Goal: Task Accomplishment & Management: Manage account settings

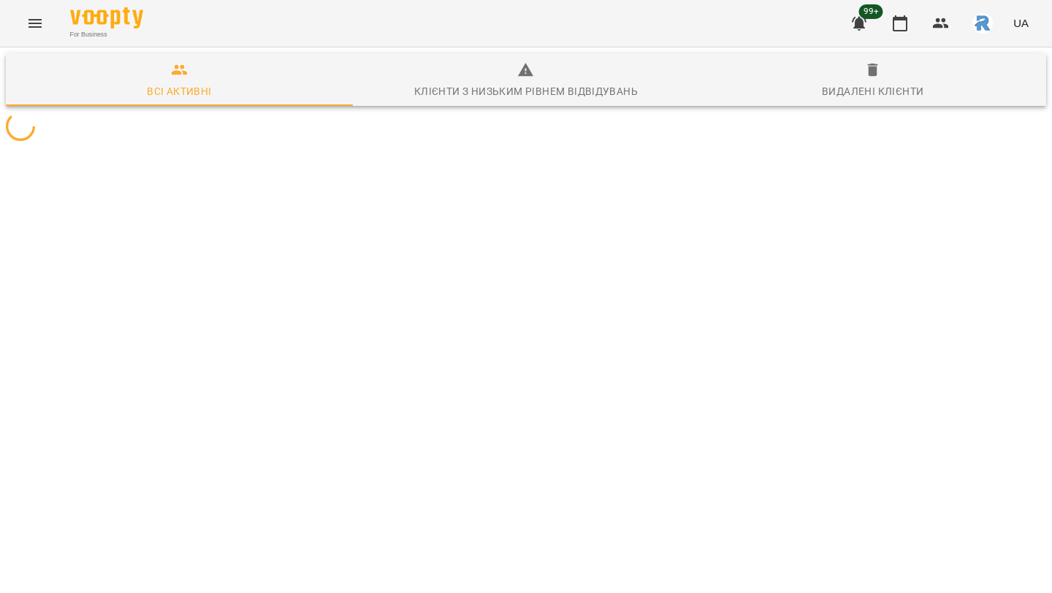
scroll to position [64, 0]
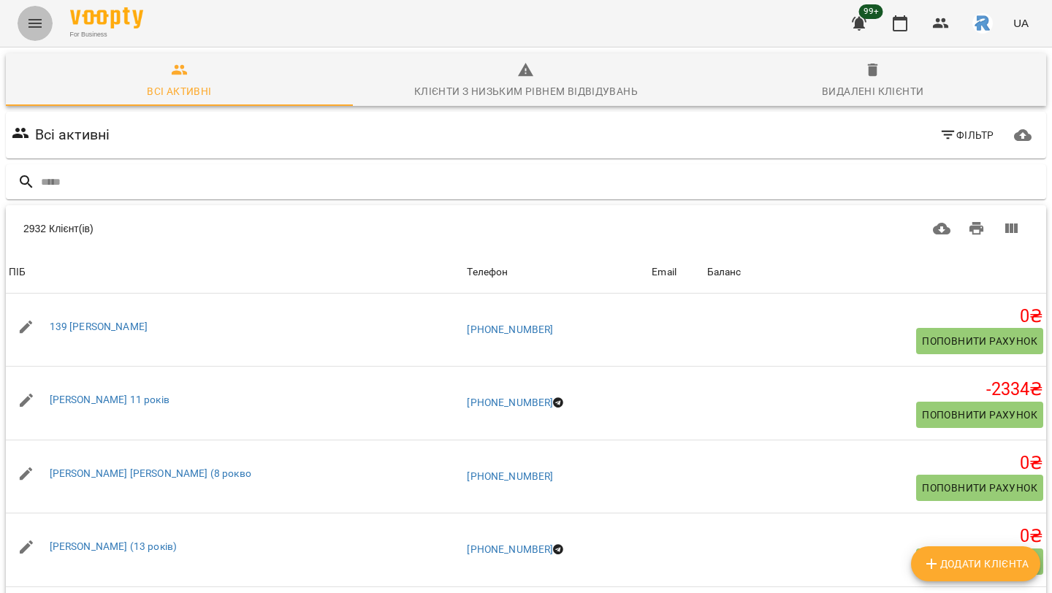
click at [34, 29] on icon "Menu" at bounding box center [35, 24] width 18 height 18
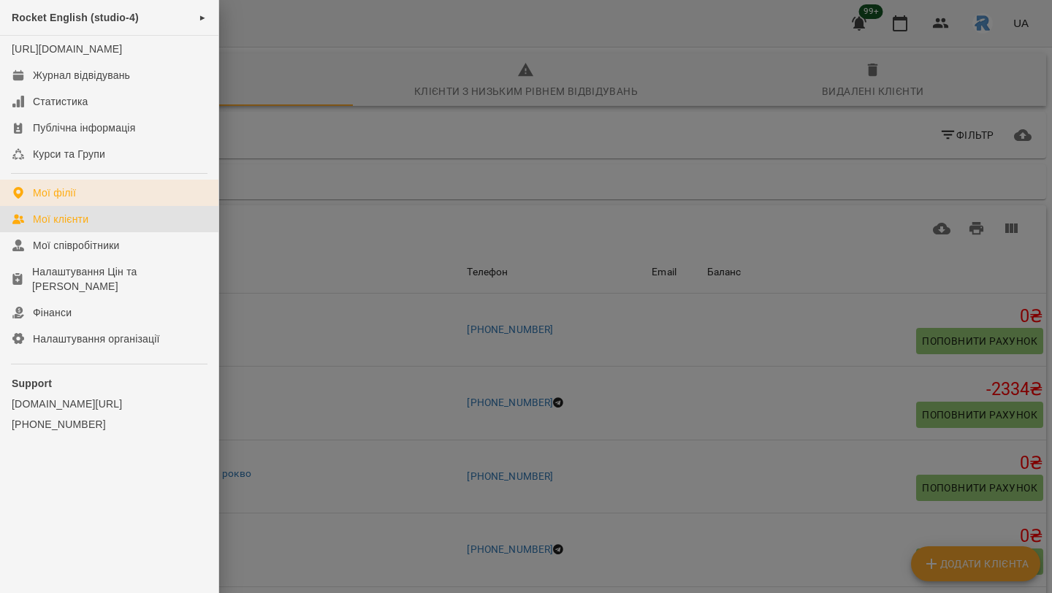
click at [72, 200] on div "Мої філії" at bounding box center [54, 192] width 43 height 15
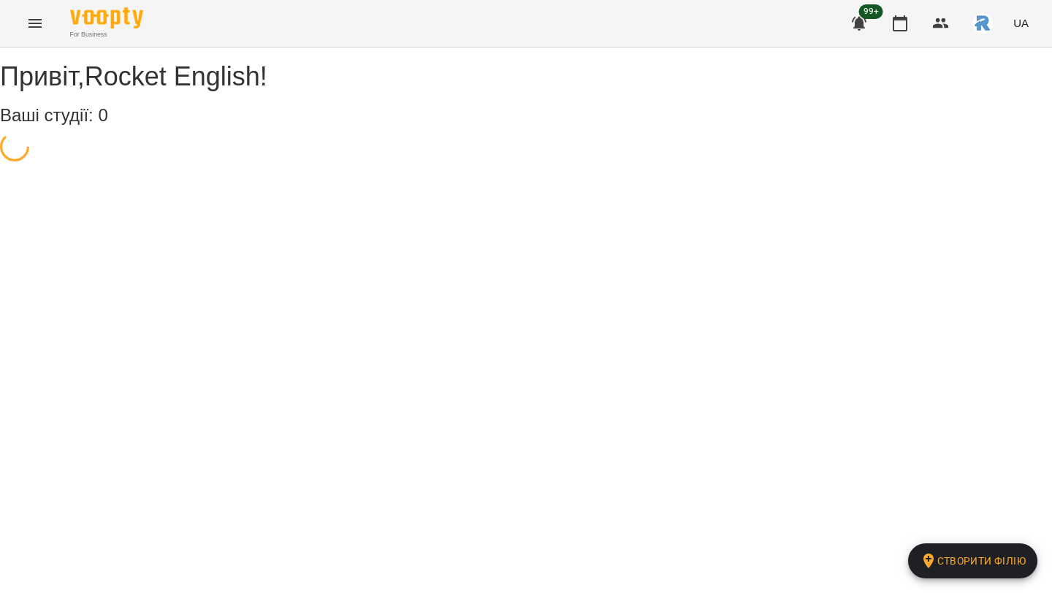
click at [34, 28] on icon "Menu" at bounding box center [35, 24] width 18 height 18
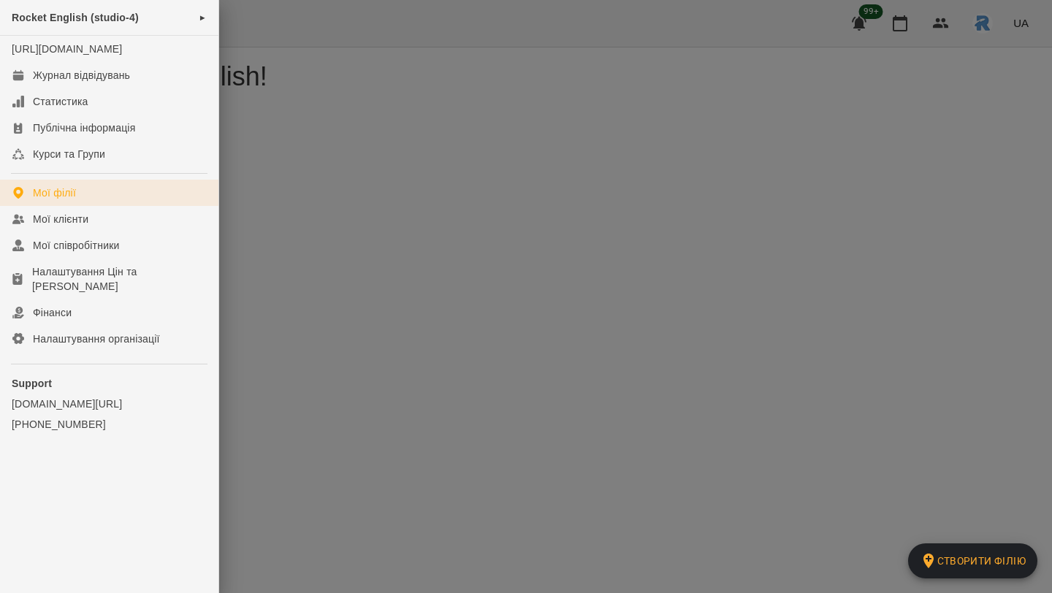
click at [47, 200] on div "Мої філії" at bounding box center [54, 192] width 43 height 15
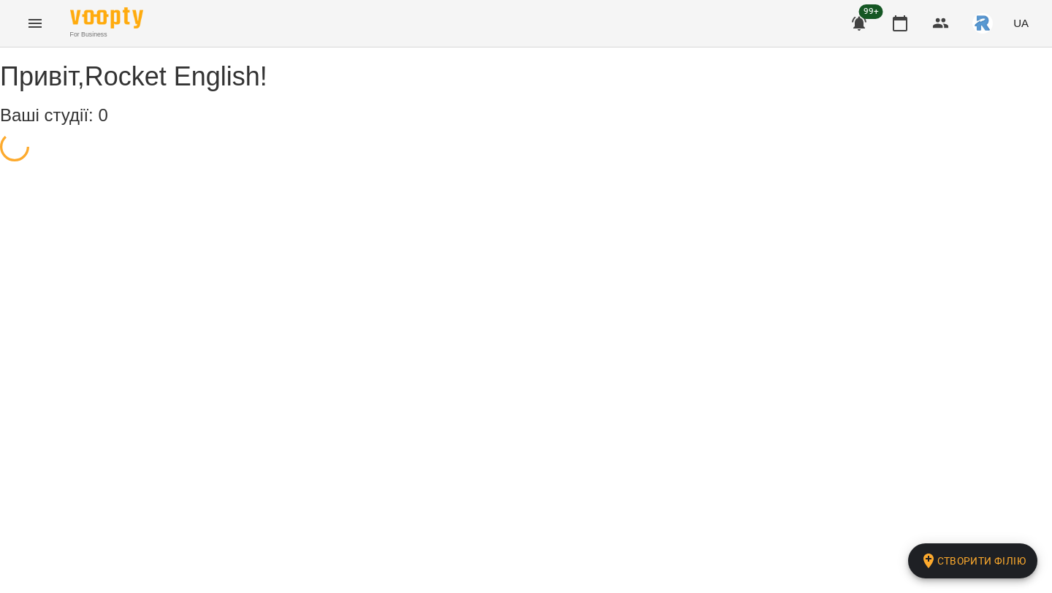
click at [45, 22] on button "Menu" at bounding box center [35, 23] width 35 height 35
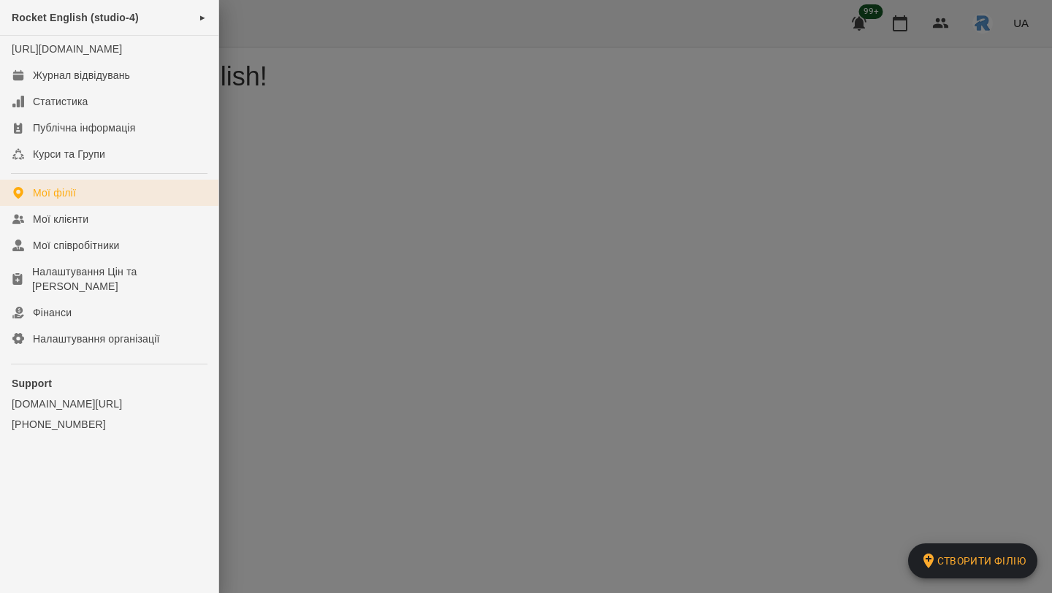
click at [52, 200] on div "Мої філії" at bounding box center [54, 192] width 43 height 15
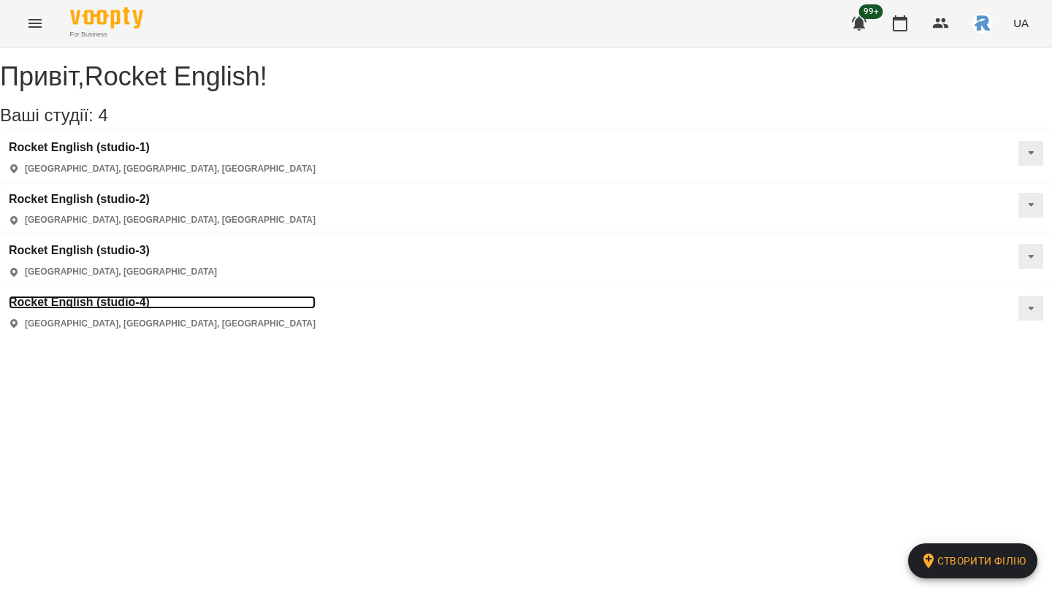
click at [90, 296] on h3 "Rocket English (studio-4)" at bounding box center [162, 302] width 307 height 13
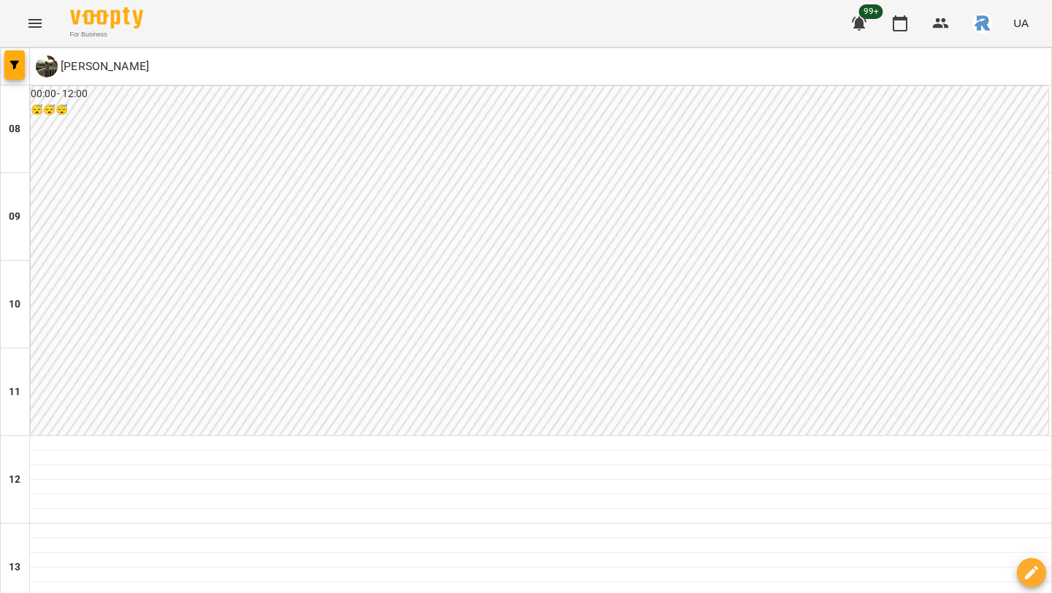
click at [38, 27] on icon "Menu" at bounding box center [34, 23] width 13 height 9
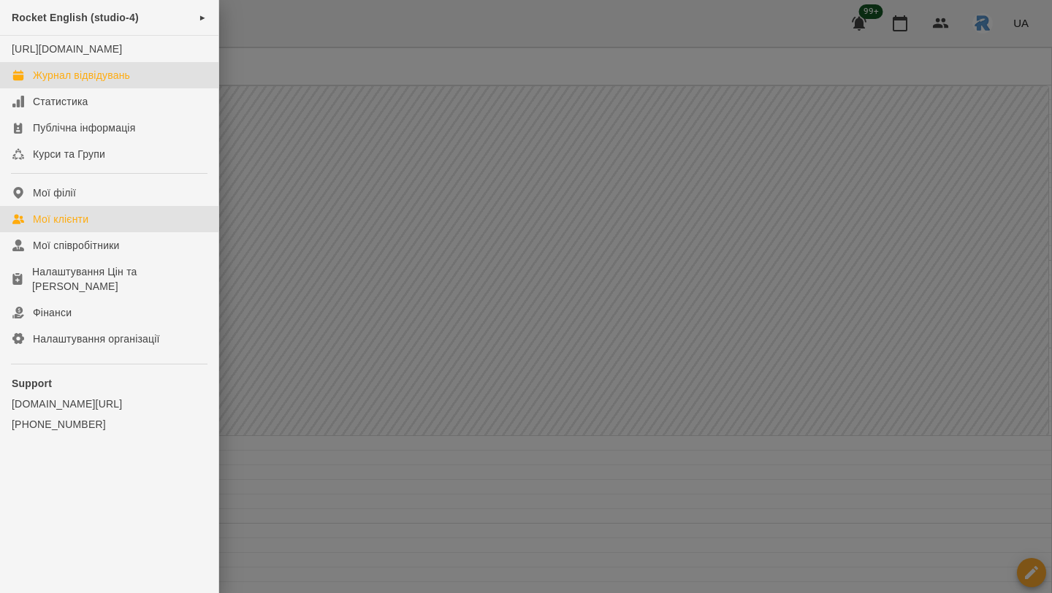
click at [115, 232] on link "Мої клієнти" at bounding box center [109, 219] width 218 height 26
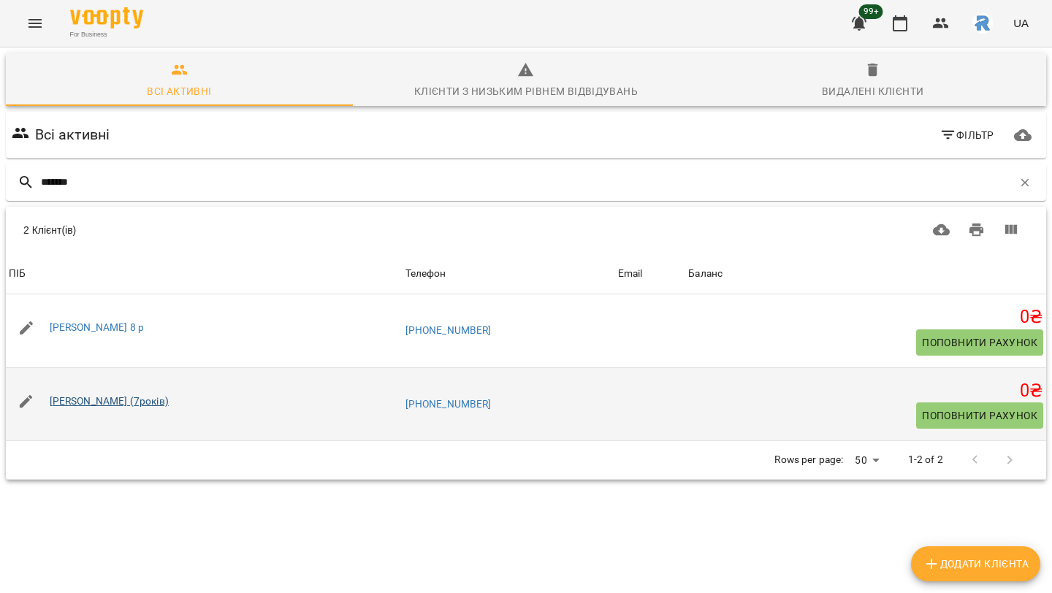
type input "*******"
click at [103, 404] on link "Лисенко Олександр (7років)" at bounding box center [109, 401] width 119 height 12
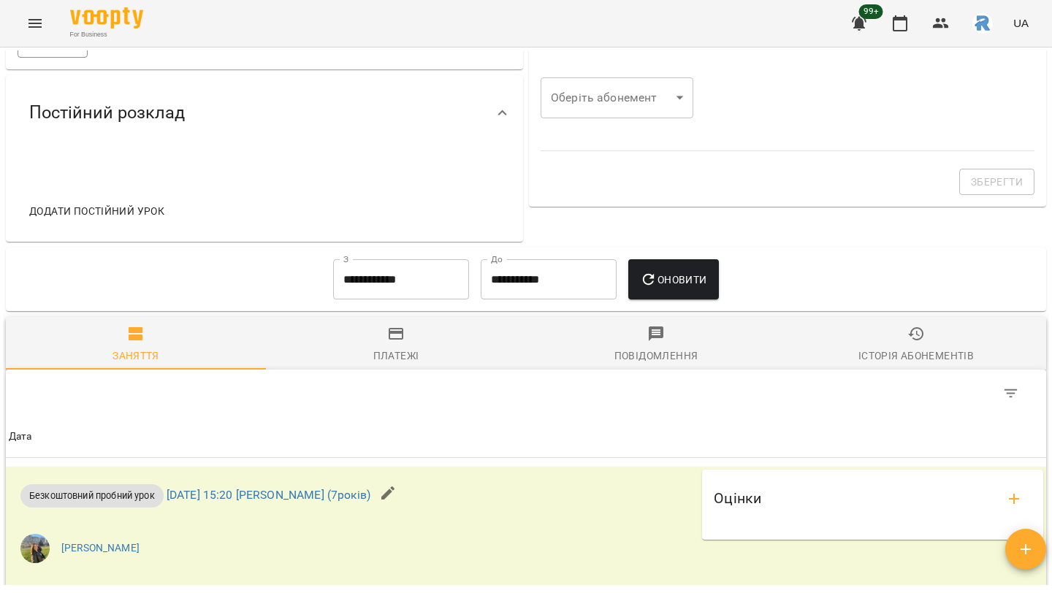
scroll to position [425, 0]
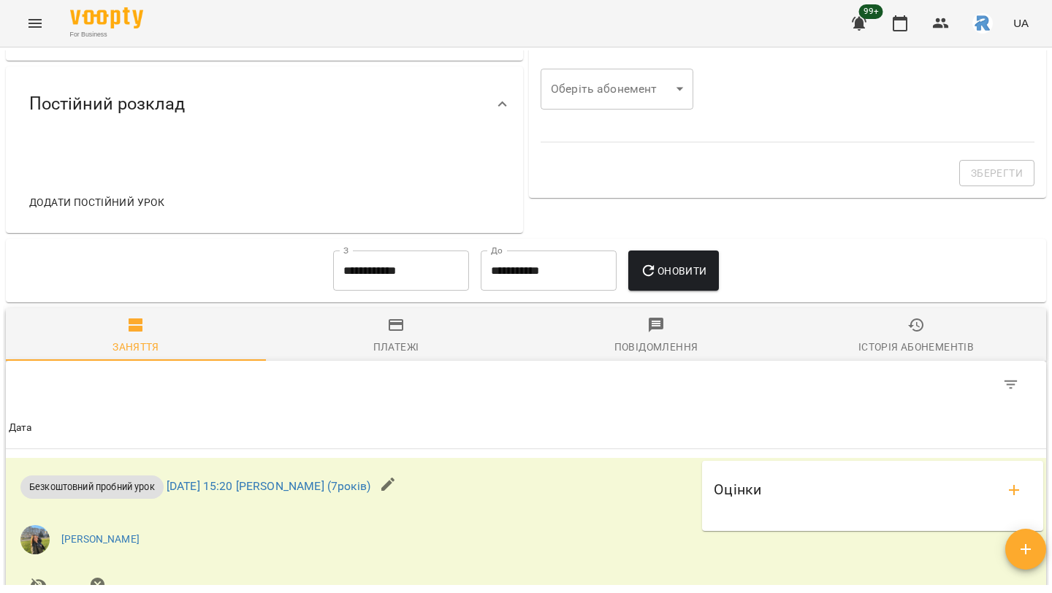
click at [110, 202] on span "Додати постійний урок" at bounding box center [96, 203] width 135 height 18
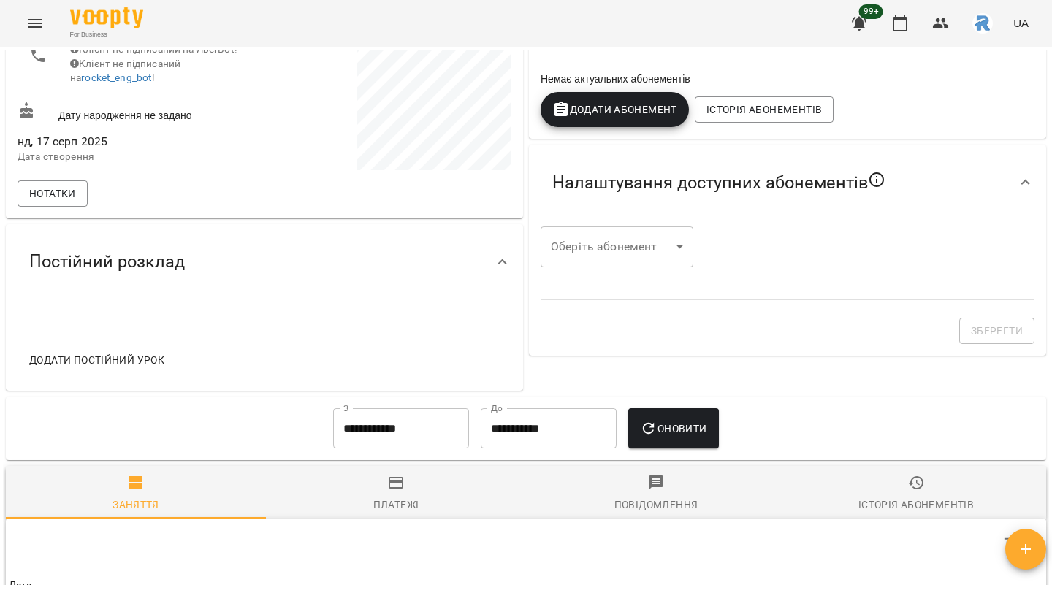
scroll to position [261, 0]
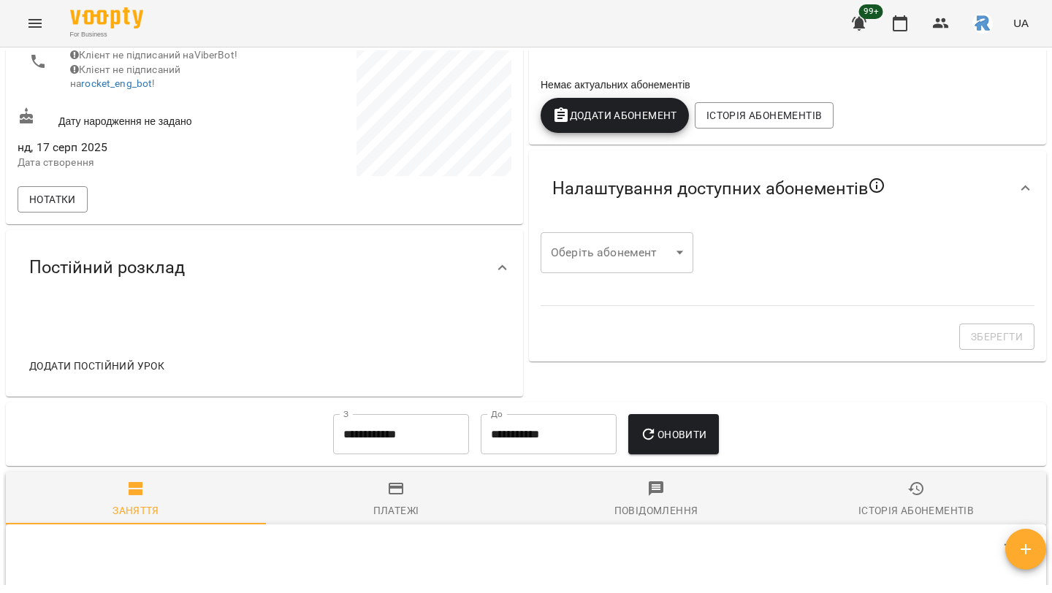
click at [625, 114] on span "Додати Абонемент" at bounding box center [614, 116] width 125 height 18
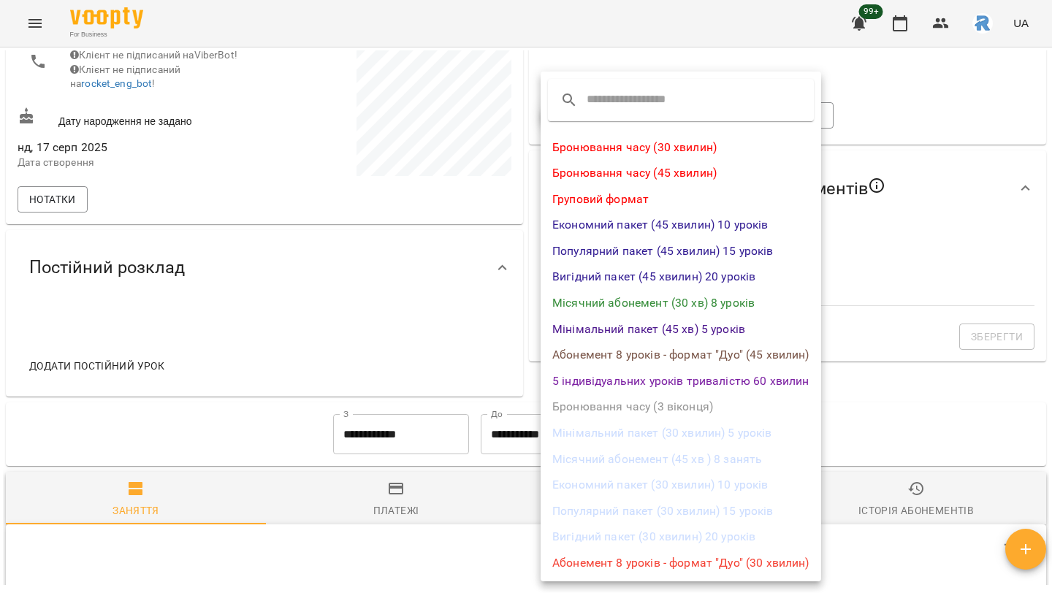
click at [691, 308] on li "Місячний абонемент (30 хв) 8 уроків" at bounding box center [680, 303] width 280 height 26
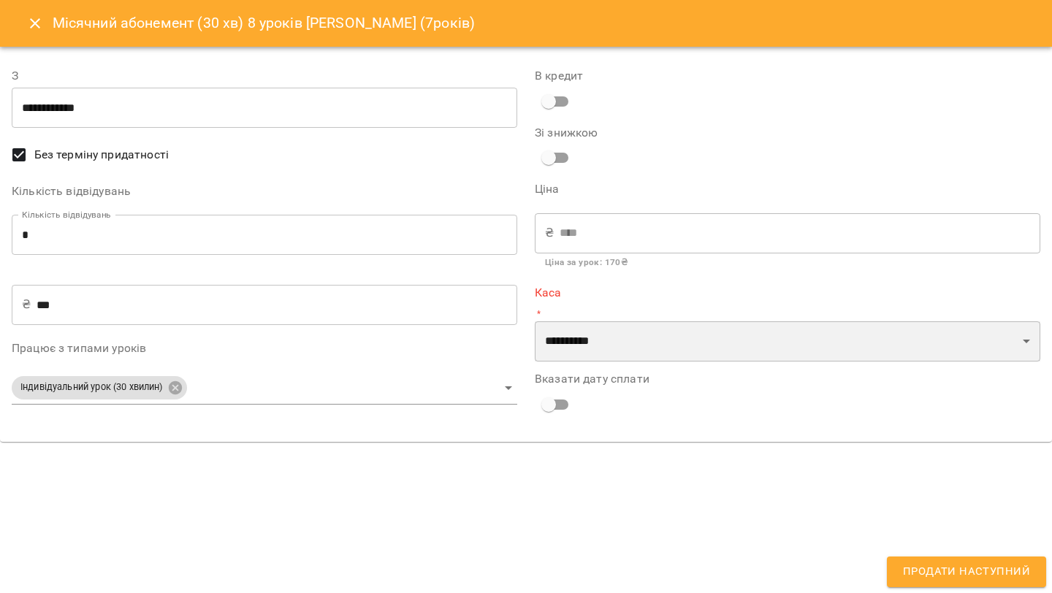
click at [619, 340] on select "**********" at bounding box center [787, 341] width 505 height 41
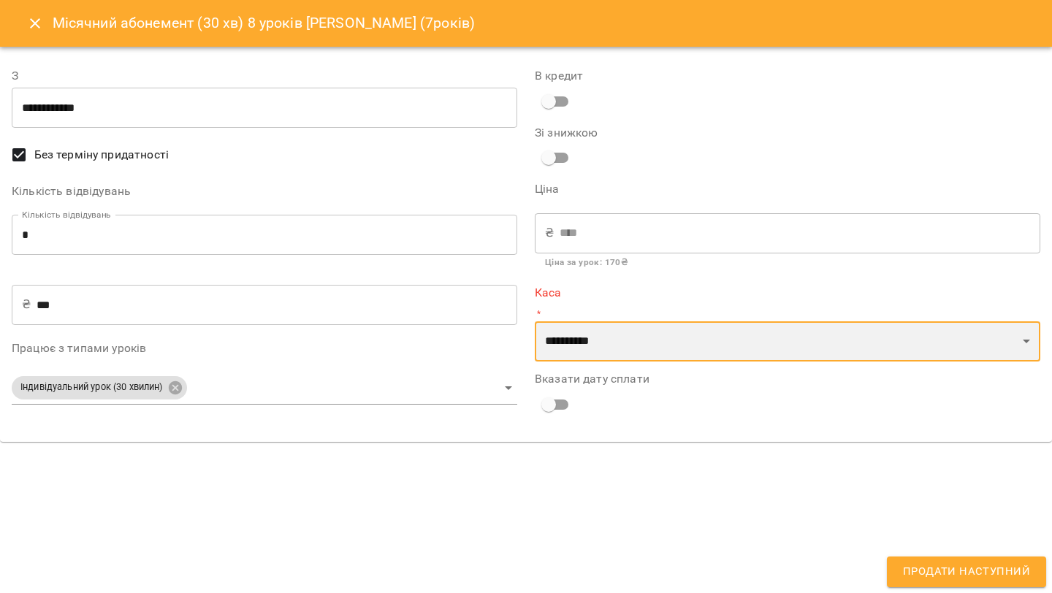
select select "**********"
click at [535, 321] on select "**********" at bounding box center [787, 341] width 505 height 41
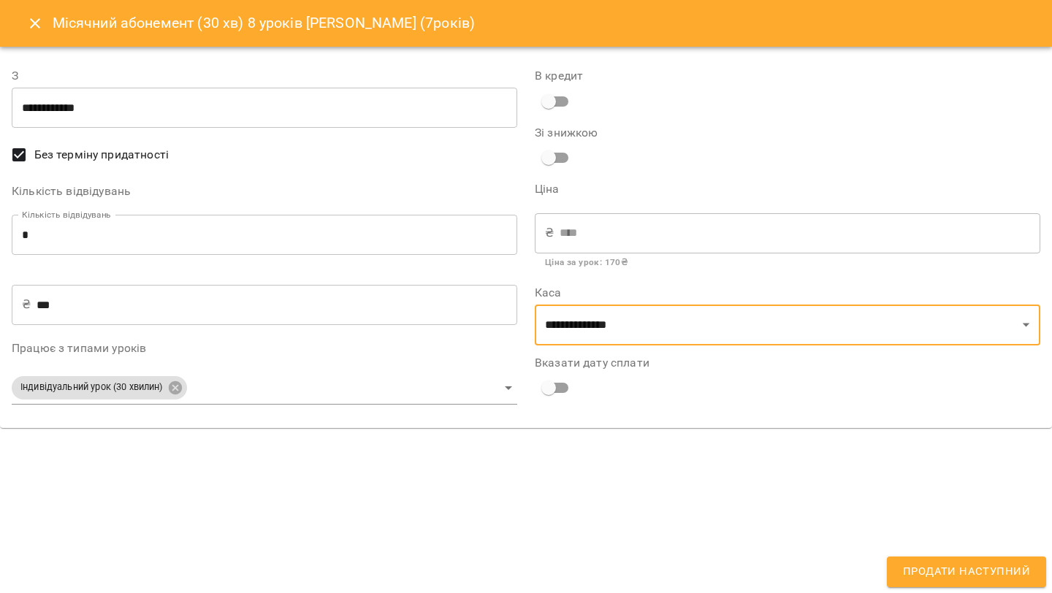
click at [940, 575] on span "Продати наступний" at bounding box center [966, 571] width 127 height 19
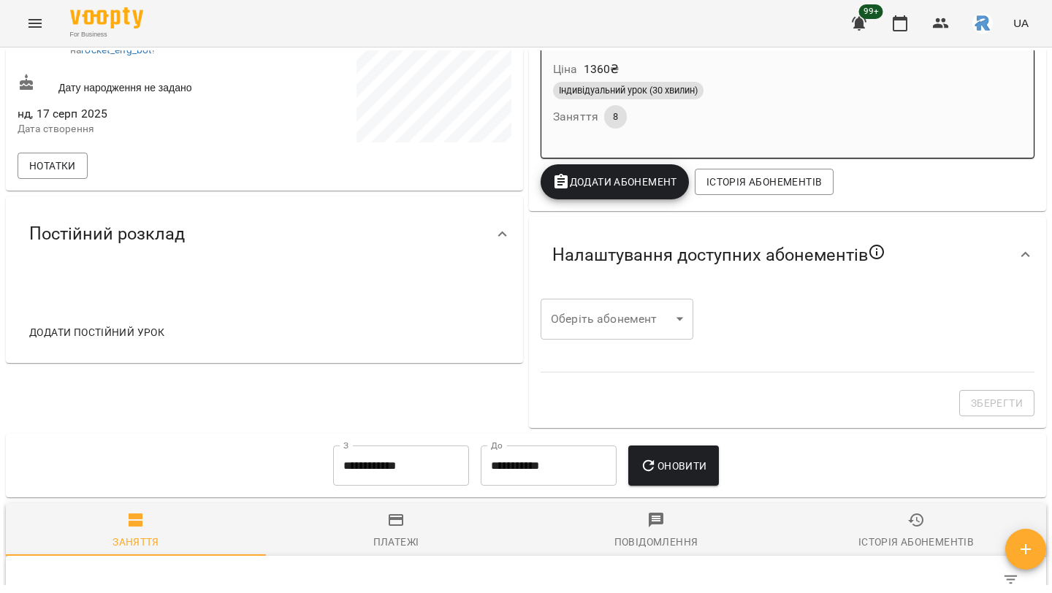
scroll to position [269, 0]
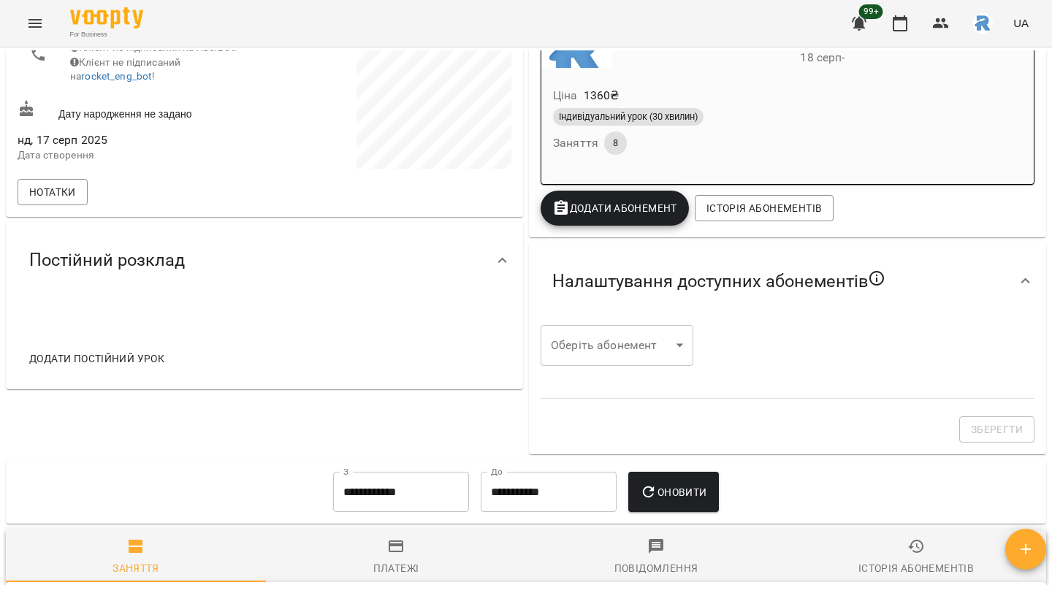
click at [142, 364] on span "Додати постійний урок" at bounding box center [96, 359] width 135 height 18
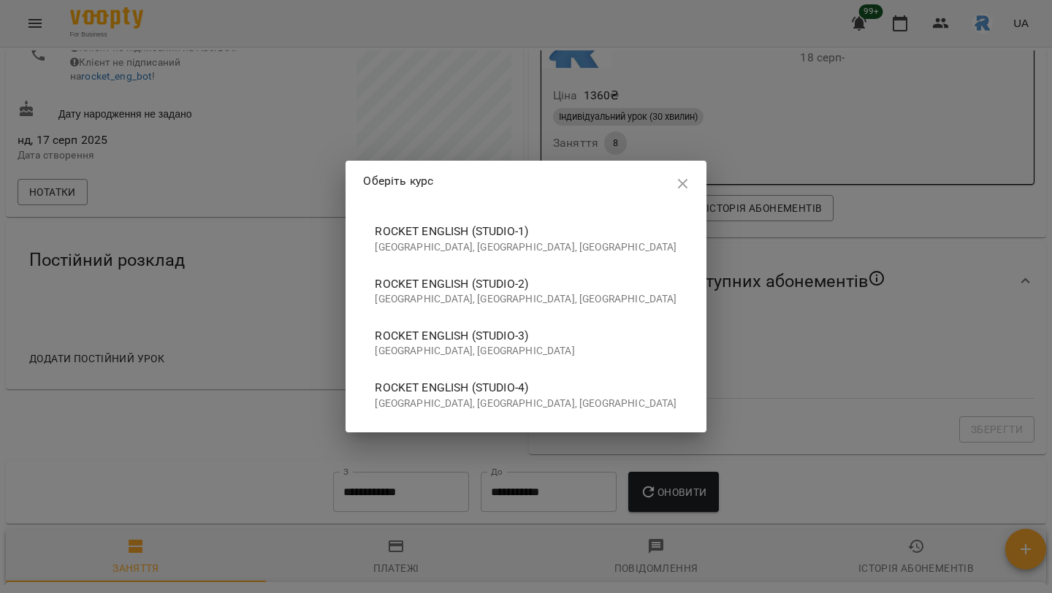
click at [505, 390] on span "Rocket English (studio-4)" at bounding box center [526, 388] width 302 height 18
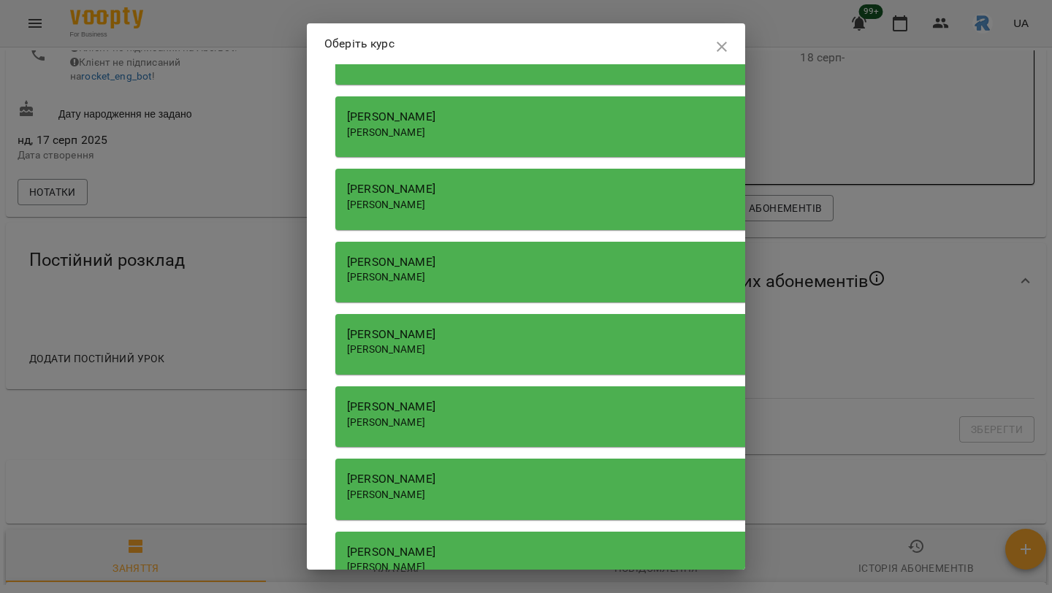
scroll to position [359, 0]
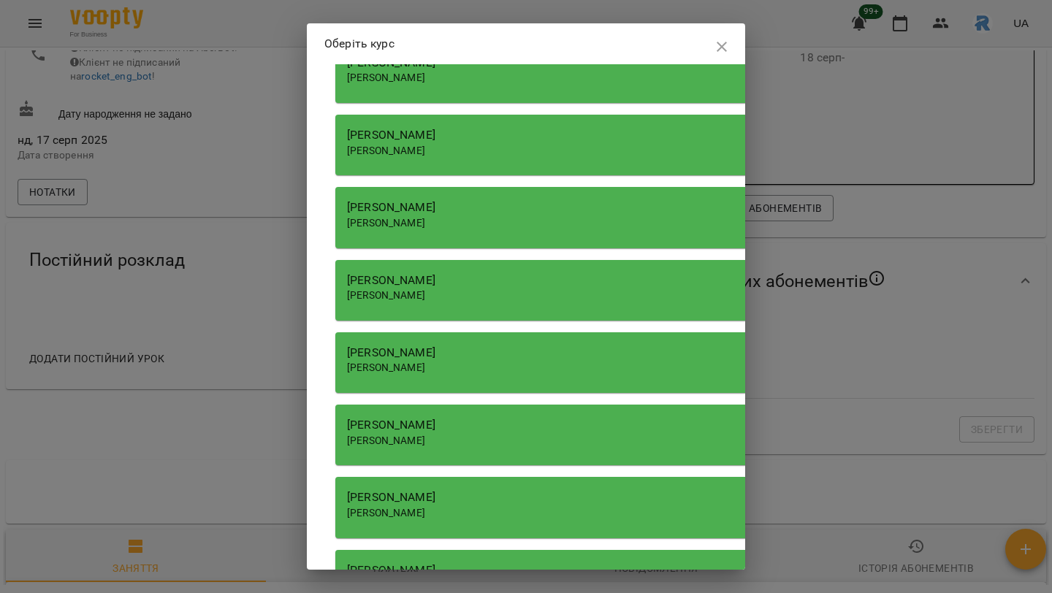
click at [456, 139] on div "Шамайло Наталія Миколаївна" at bounding box center [751, 135] width 809 height 18
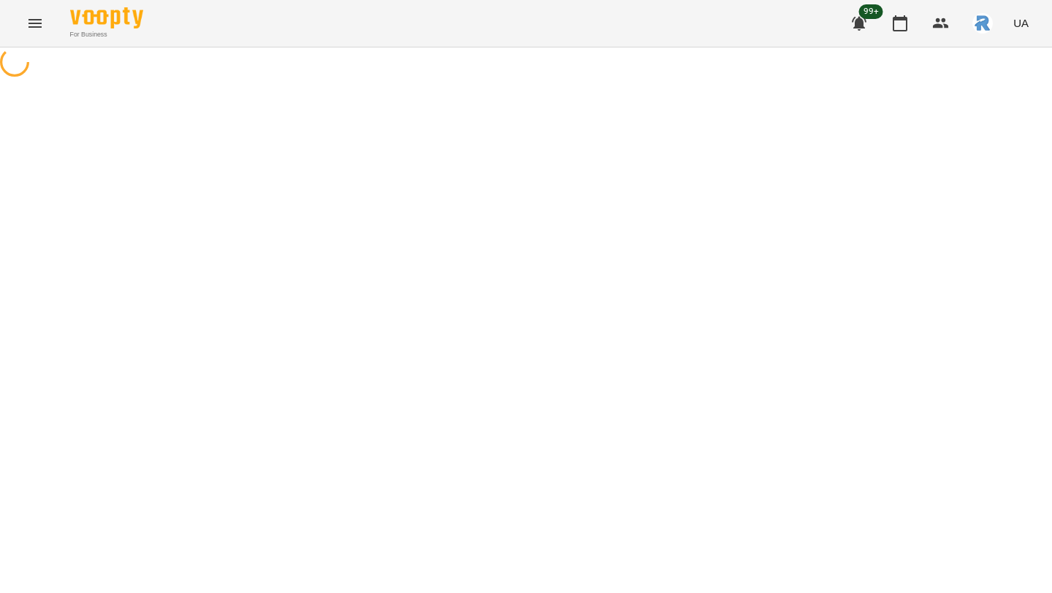
select select "**********"
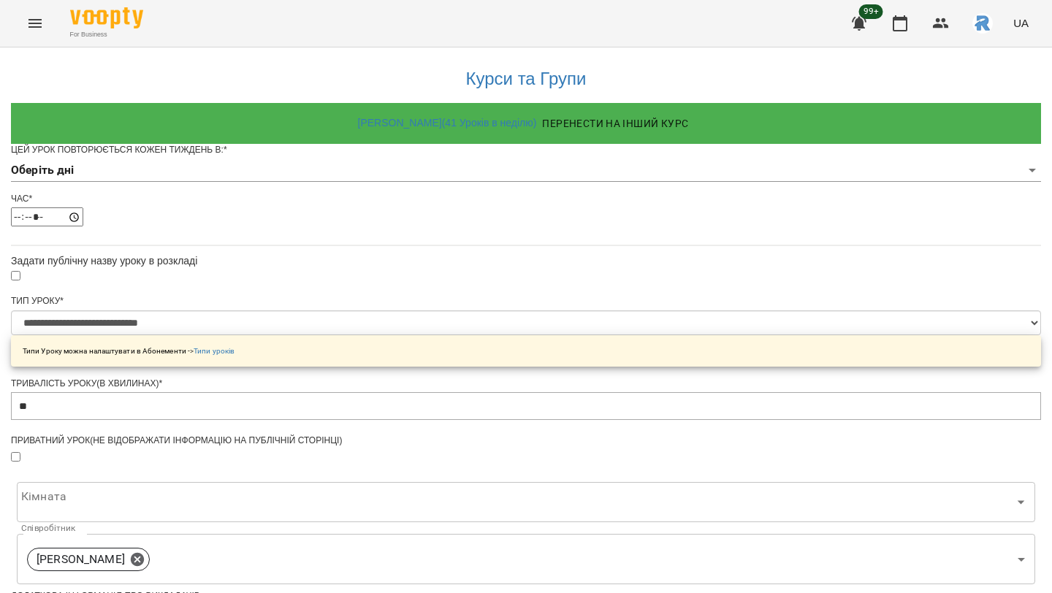
click at [423, 191] on body "**********" at bounding box center [526, 466] width 1052 height 932
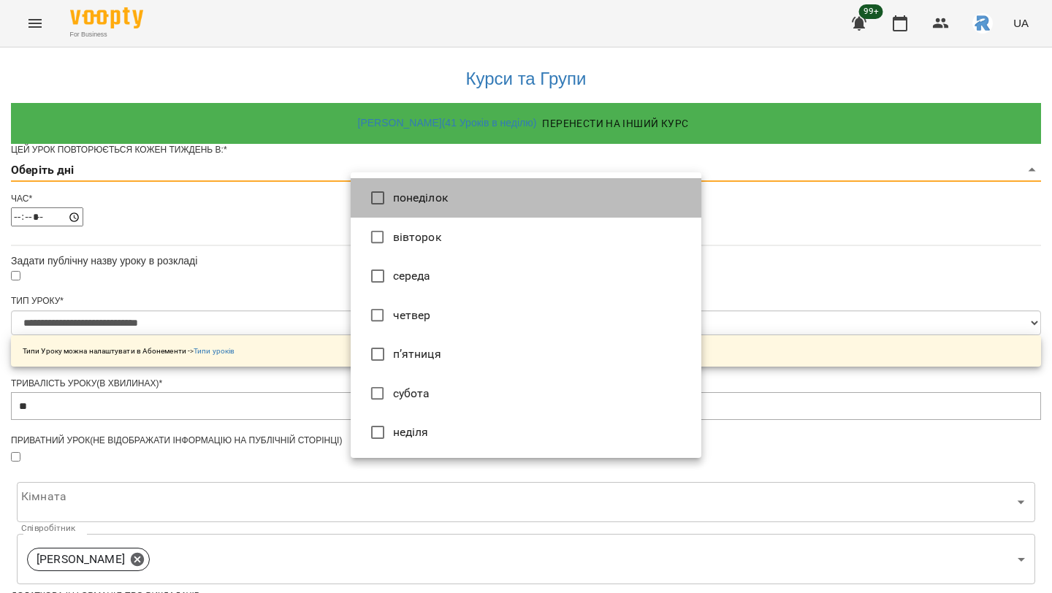
click at [413, 210] on li "понеділок" at bounding box center [526, 197] width 351 height 39
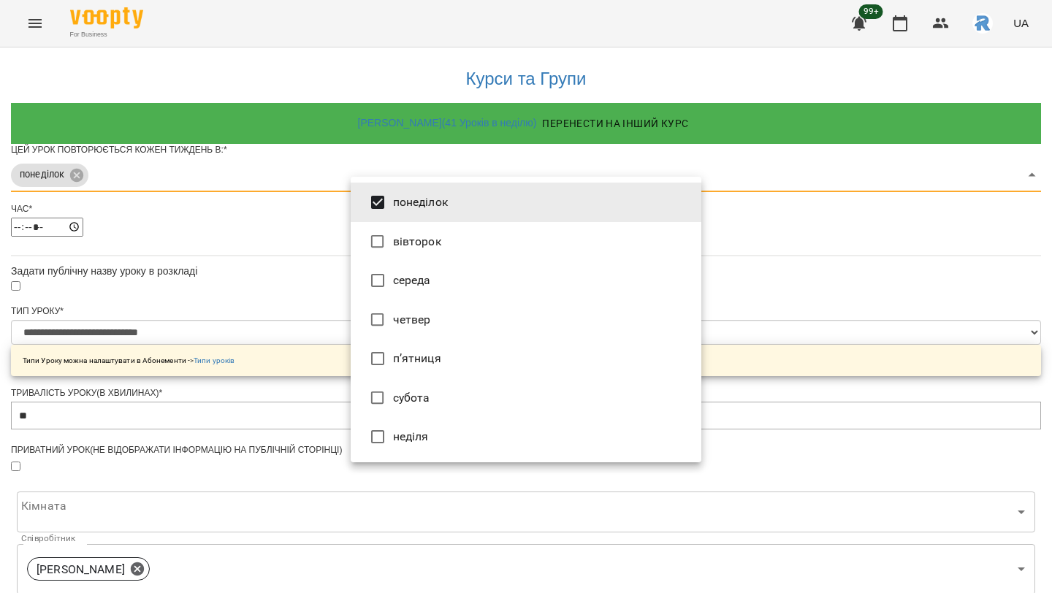
click at [397, 306] on li "четвер" at bounding box center [526, 319] width 351 height 39
type input "***"
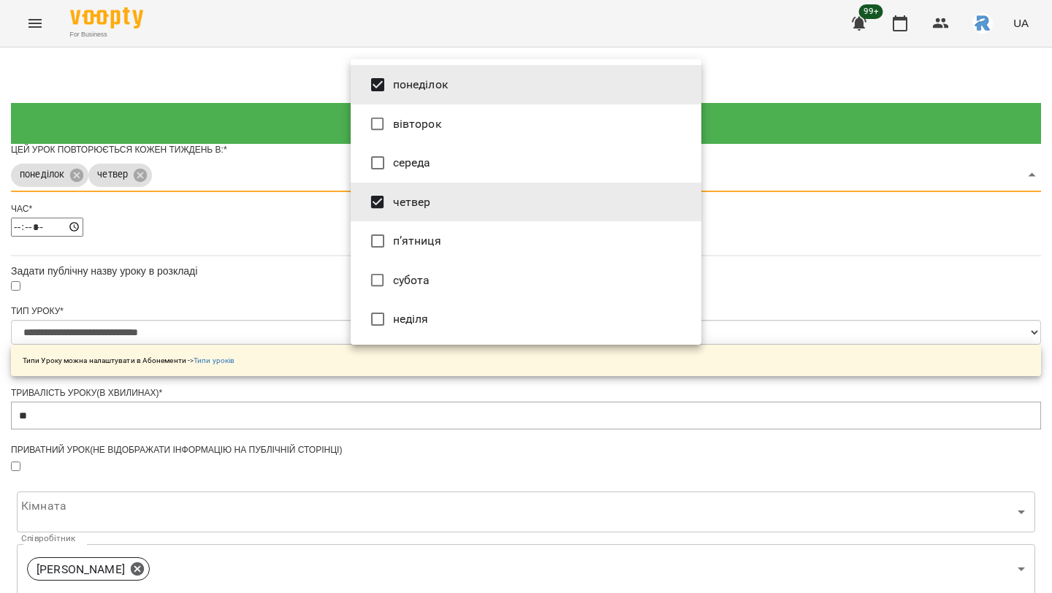
click at [876, 285] on div at bounding box center [526, 296] width 1052 height 593
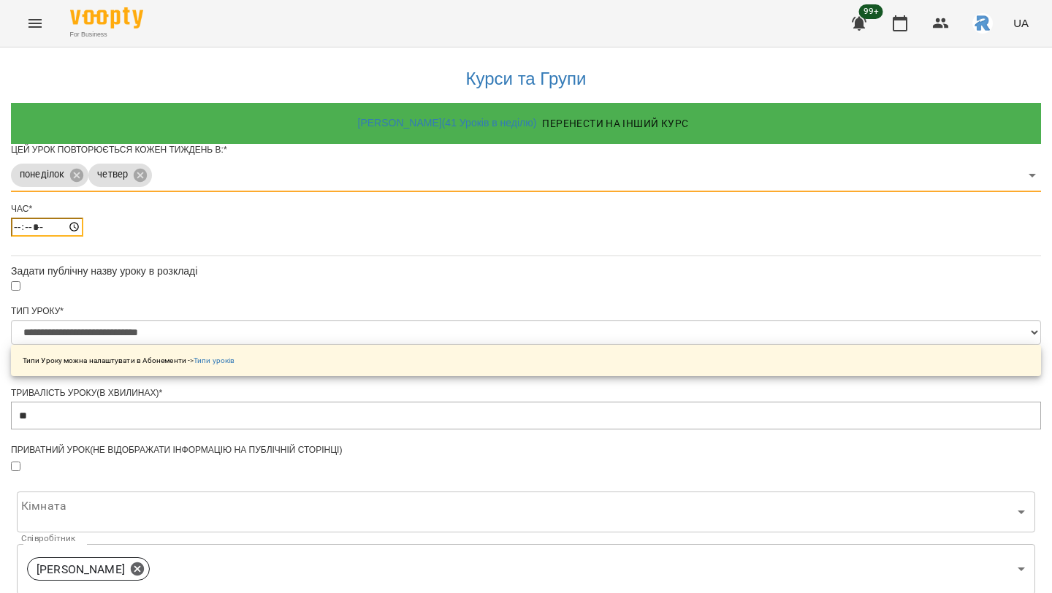
click at [83, 237] on input "*****" at bounding box center [47, 227] width 72 height 19
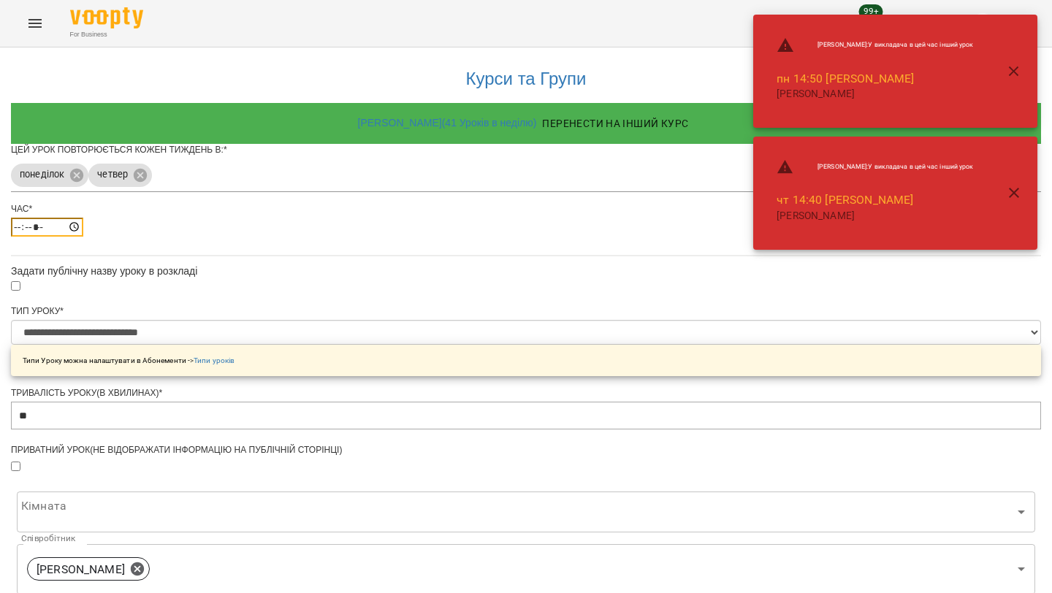
type input "*****"
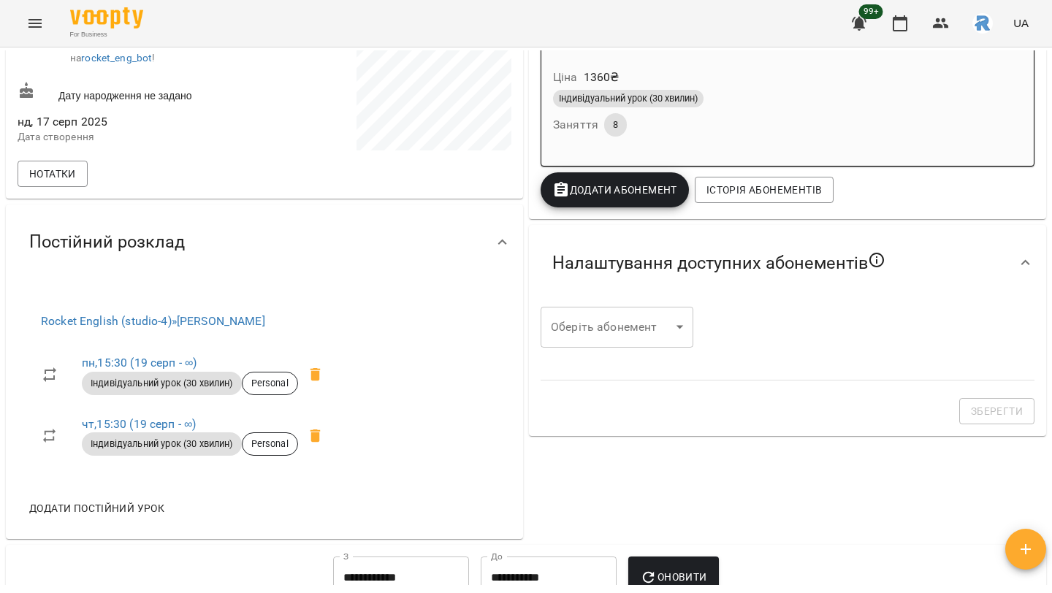
scroll to position [288, 0]
click at [34, 30] on icon "Menu" at bounding box center [35, 24] width 18 height 18
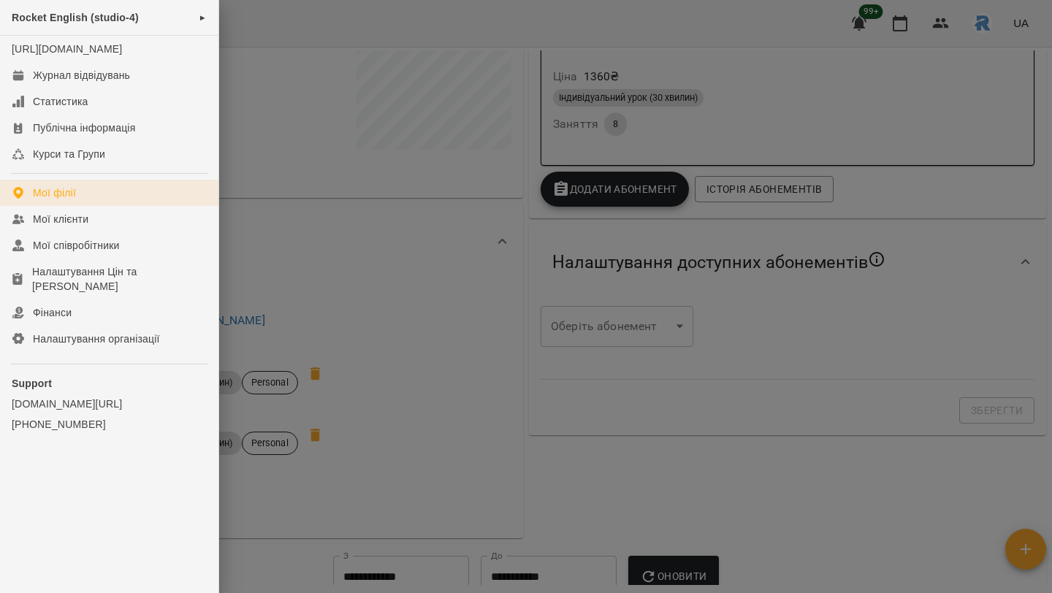
click at [69, 206] on link "Мої філії" at bounding box center [109, 193] width 218 height 26
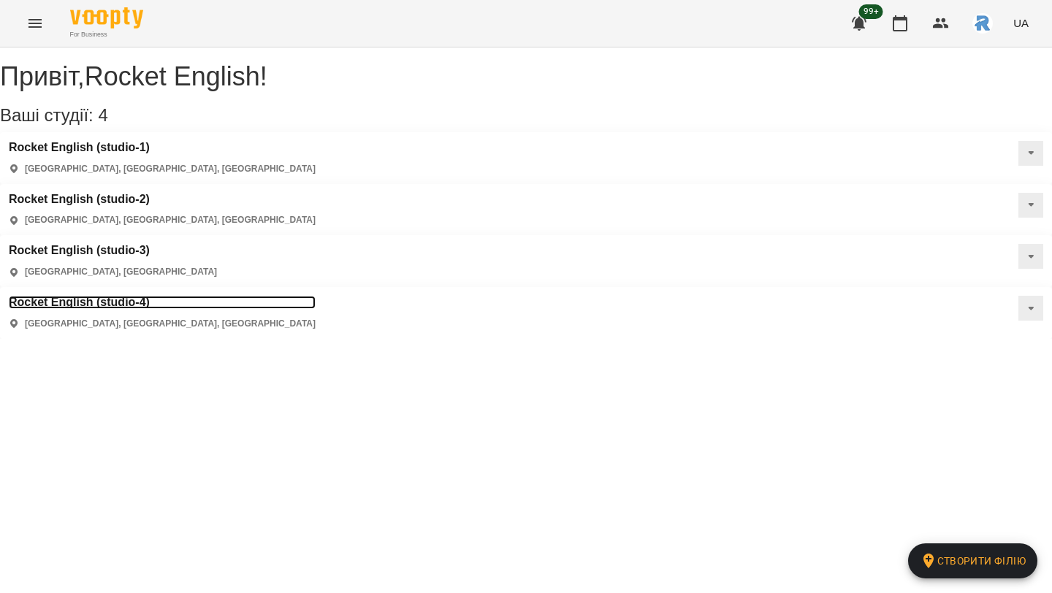
click at [126, 296] on h3 "Rocket English (studio-4)" at bounding box center [162, 302] width 307 height 13
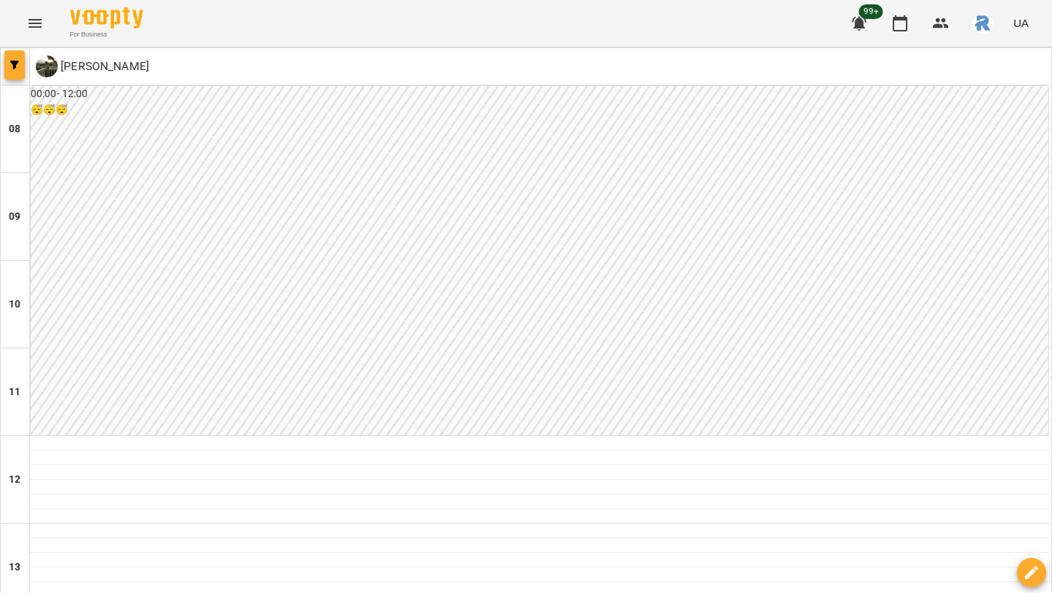
click at [10, 63] on icon "button" at bounding box center [14, 65] width 9 height 9
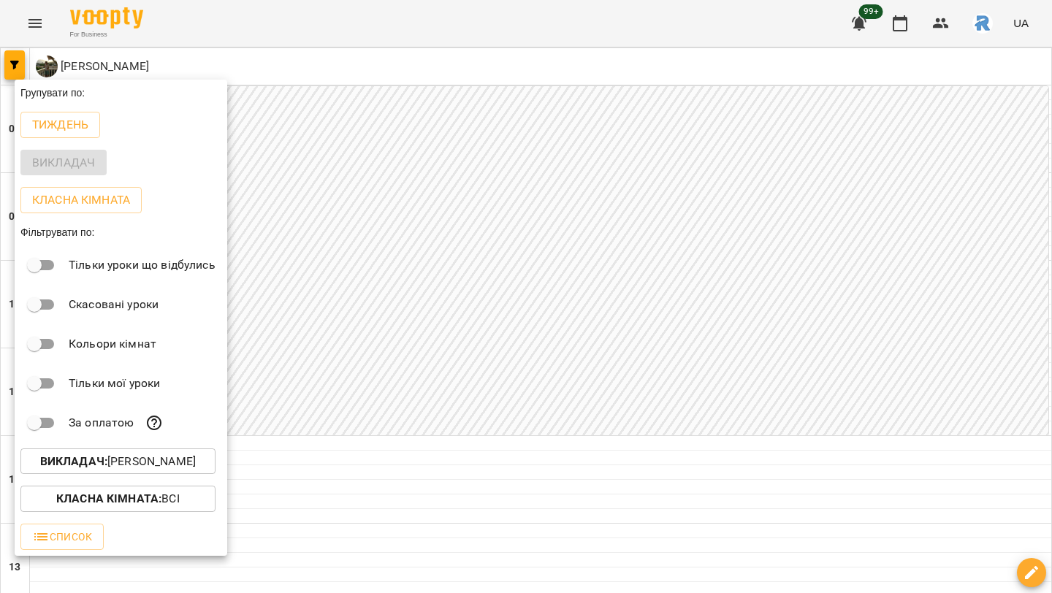
click at [156, 475] on button "Викладач : Романенко Карим Рустамович" at bounding box center [117, 461] width 195 height 26
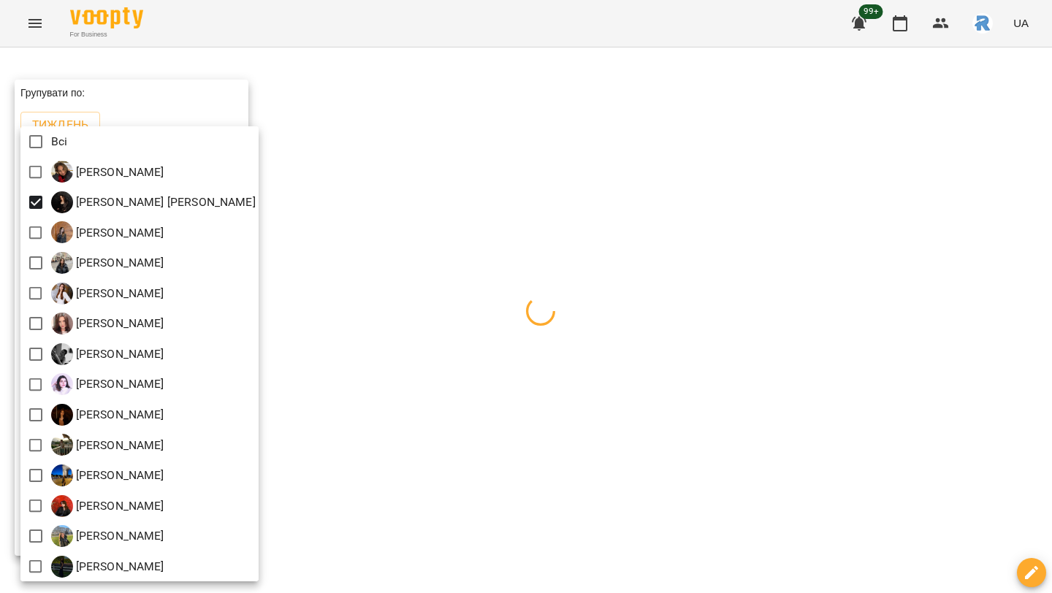
click at [416, 242] on div at bounding box center [526, 296] width 1052 height 593
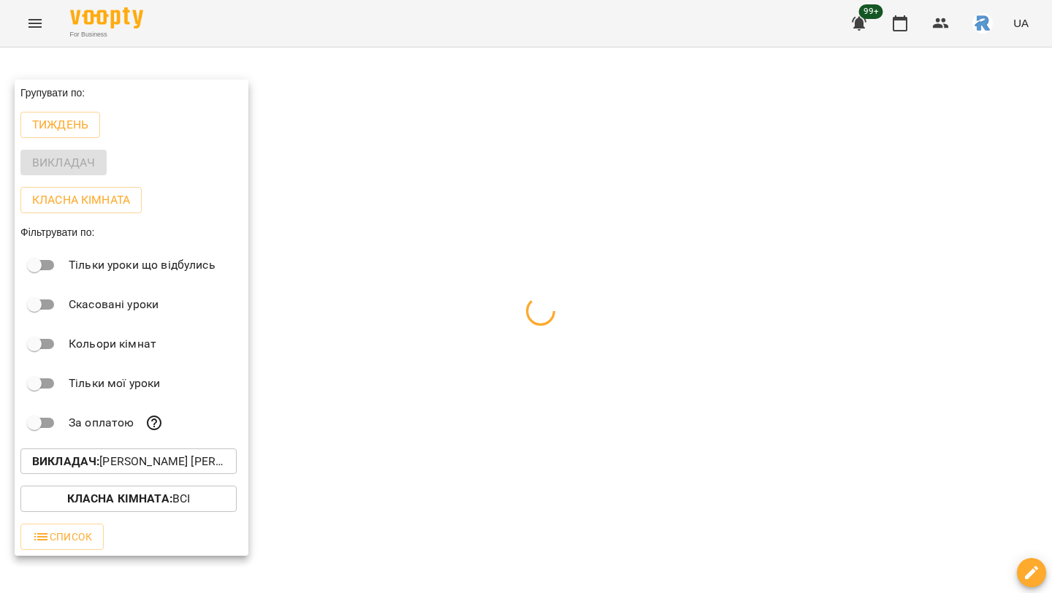
click at [416, 242] on div at bounding box center [526, 296] width 1052 height 593
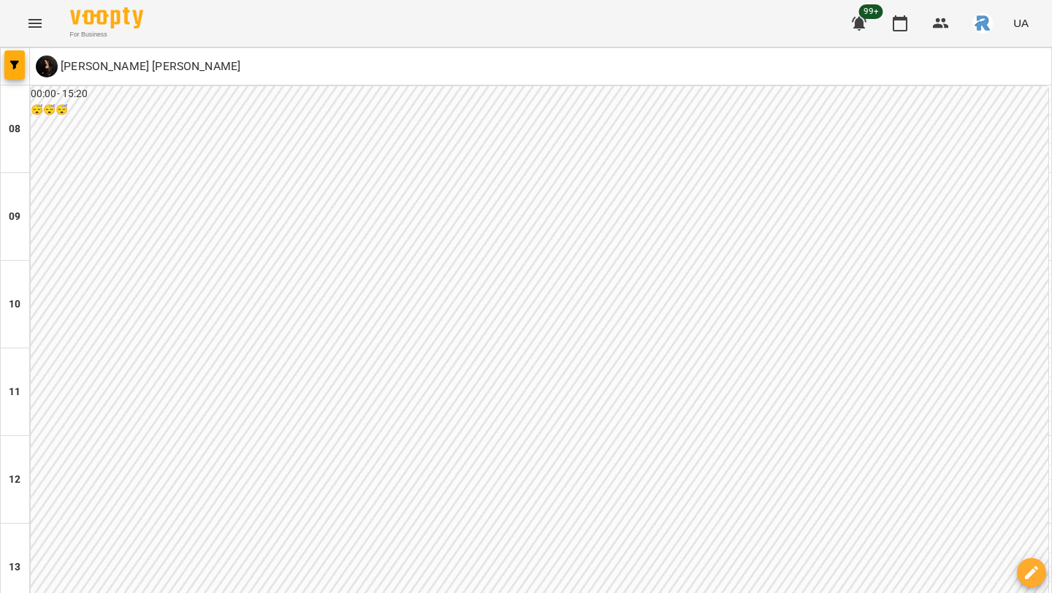
scroll to position [663, 0]
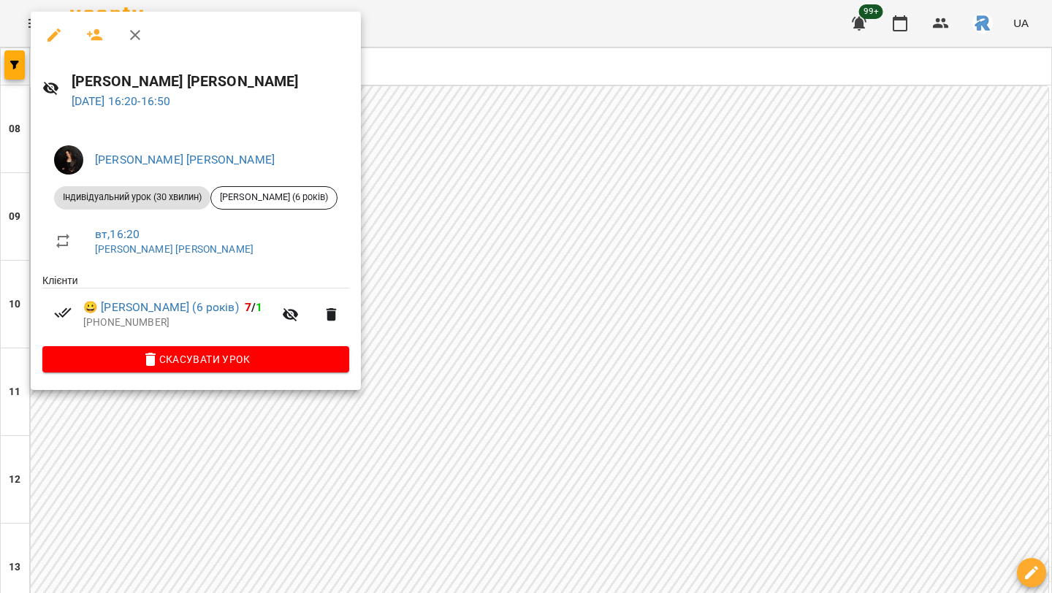
click at [457, 197] on div at bounding box center [526, 296] width 1052 height 593
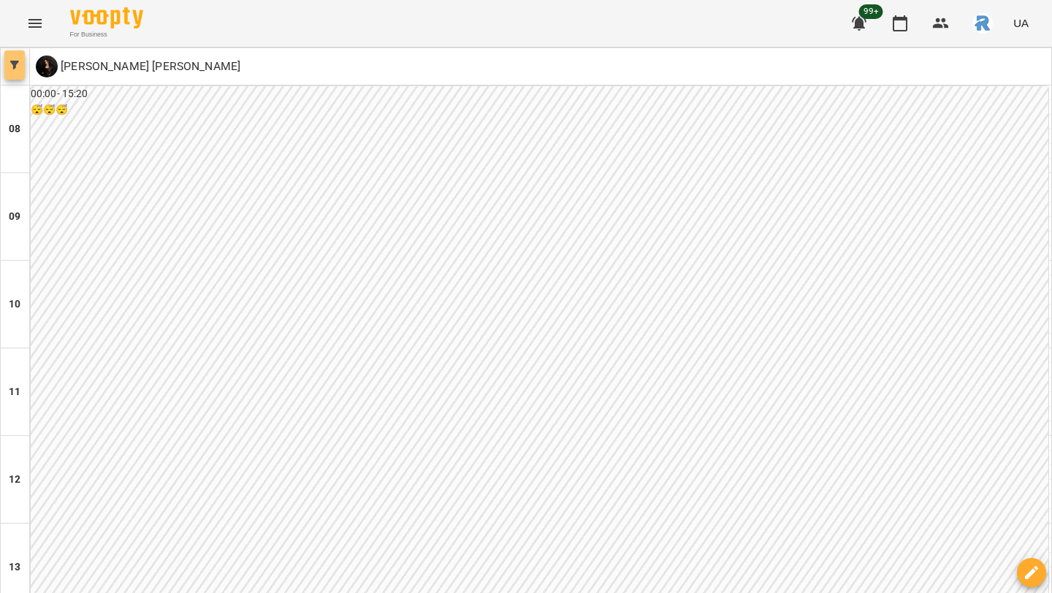
click at [14, 63] on icon "button" at bounding box center [14, 65] width 9 height 9
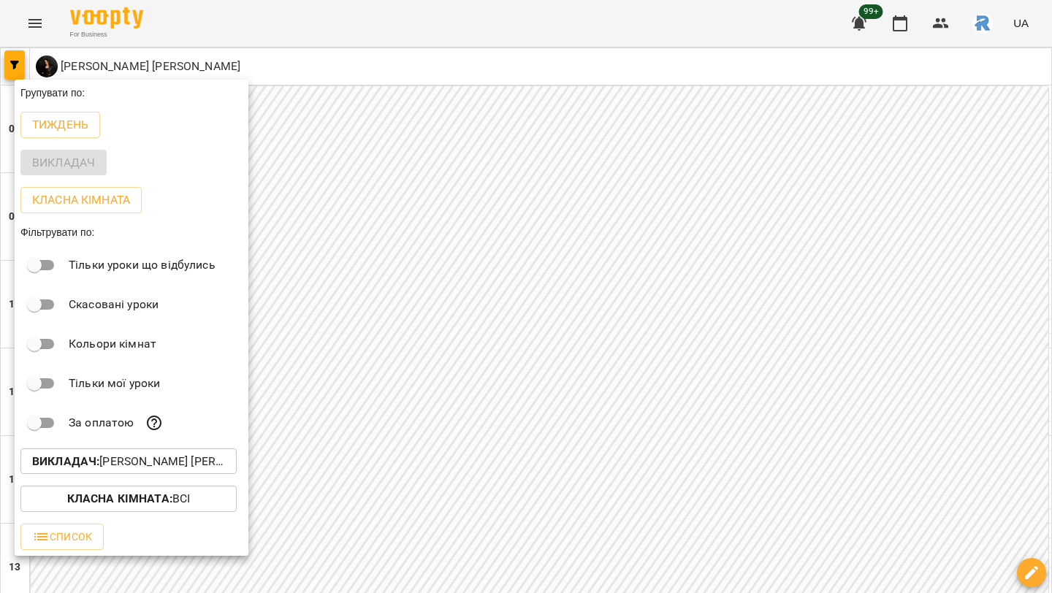
click at [128, 460] on p "Викладач : Білохвостова Анна Олександрівна" at bounding box center [128, 462] width 193 height 18
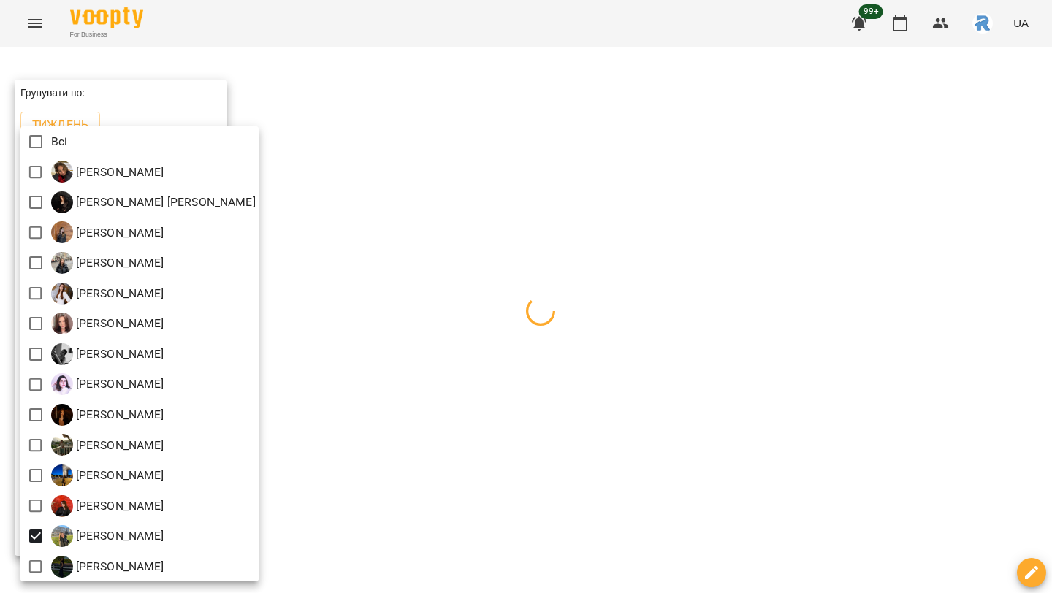
click at [454, 390] on div at bounding box center [526, 296] width 1052 height 593
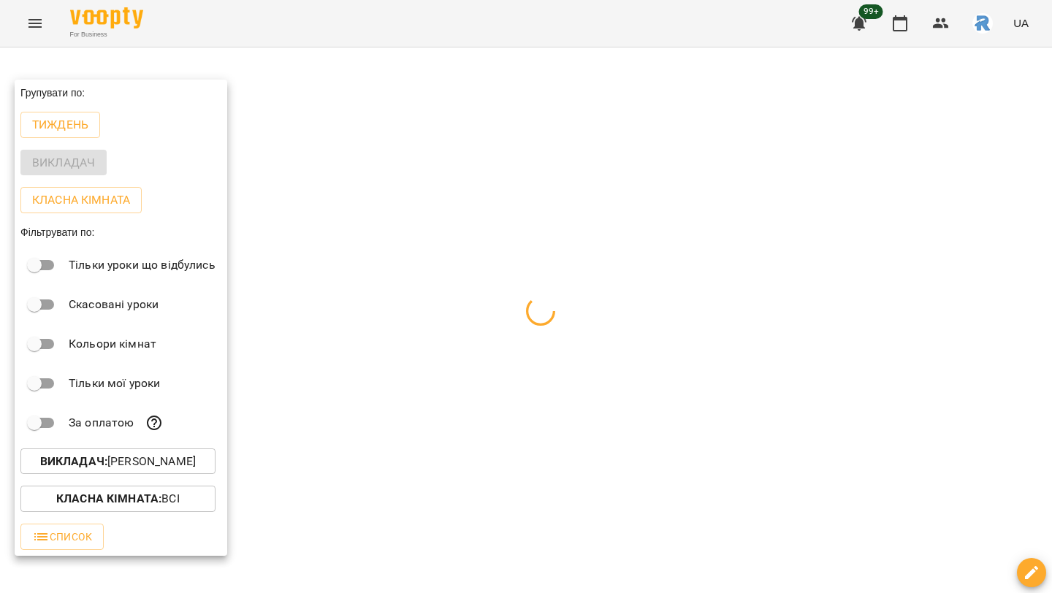
click at [454, 390] on div at bounding box center [526, 296] width 1052 height 593
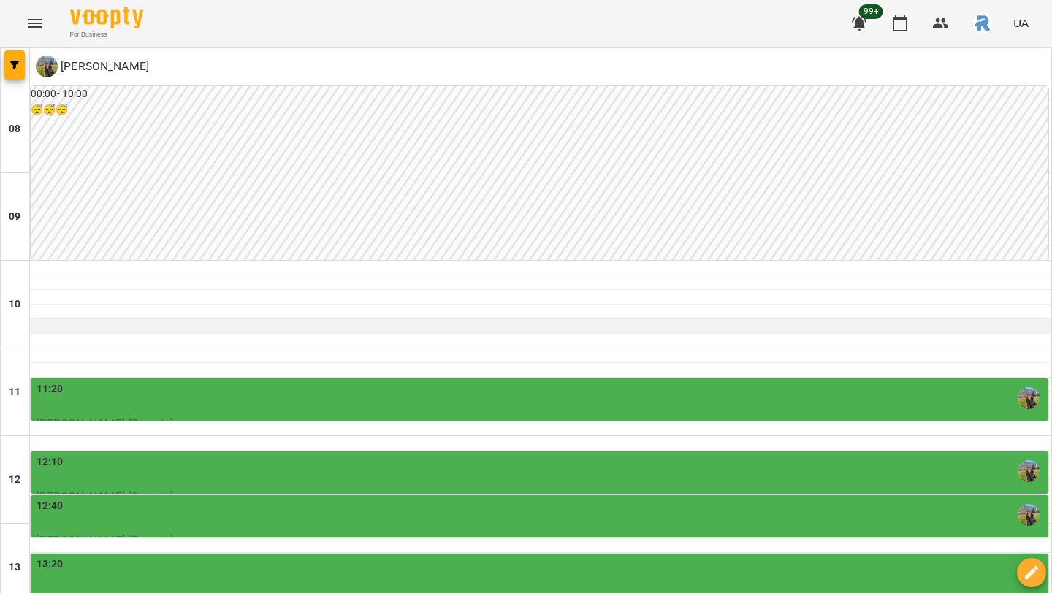
scroll to position [500, 0]
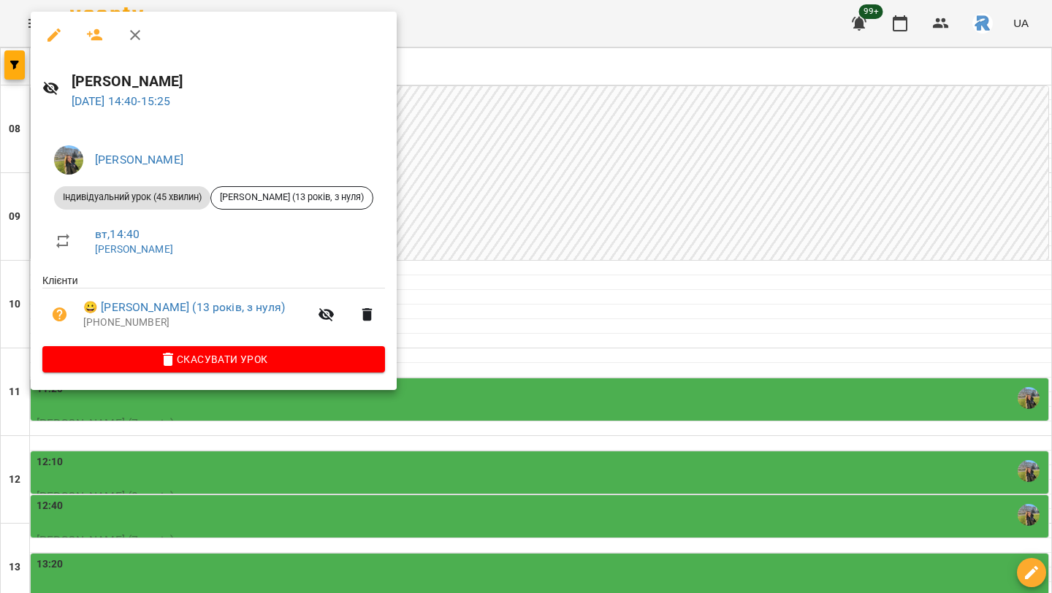
click at [545, 269] on div at bounding box center [526, 296] width 1052 height 593
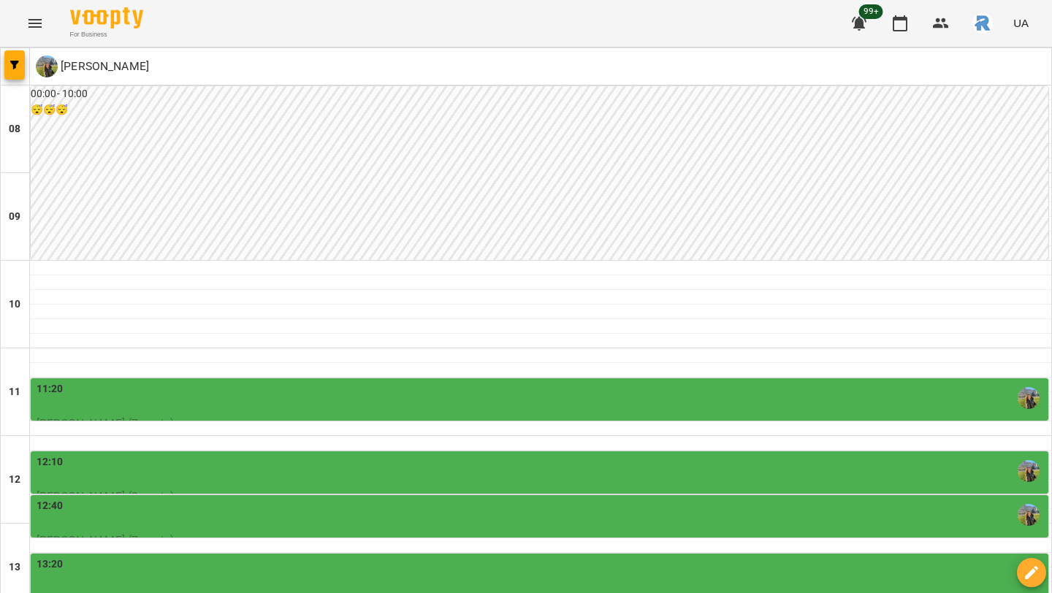
click at [10, 64] on icon "button" at bounding box center [14, 65] width 9 height 9
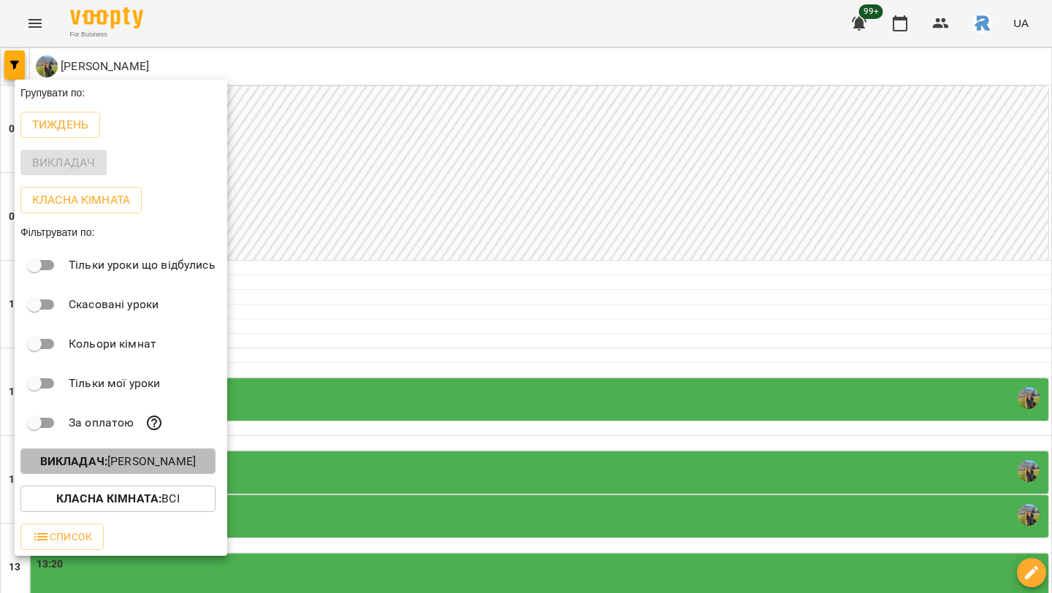
click at [136, 466] on p "Викладач : Шамайло Наталія Миколаївна" at bounding box center [118, 462] width 156 height 18
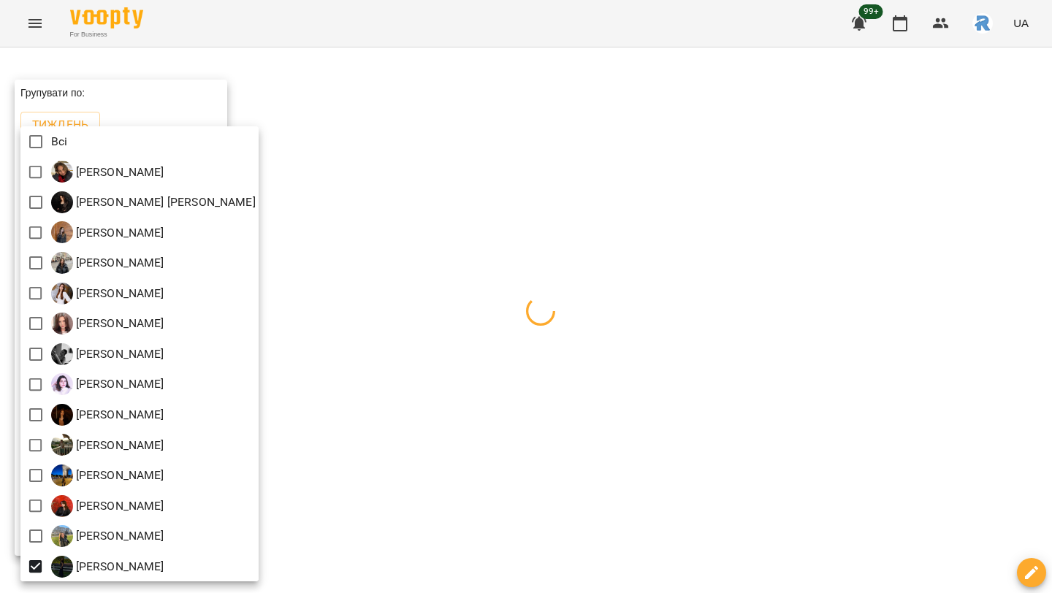
click at [579, 389] on div at bounding box center [526, 296] width 1052 height 593
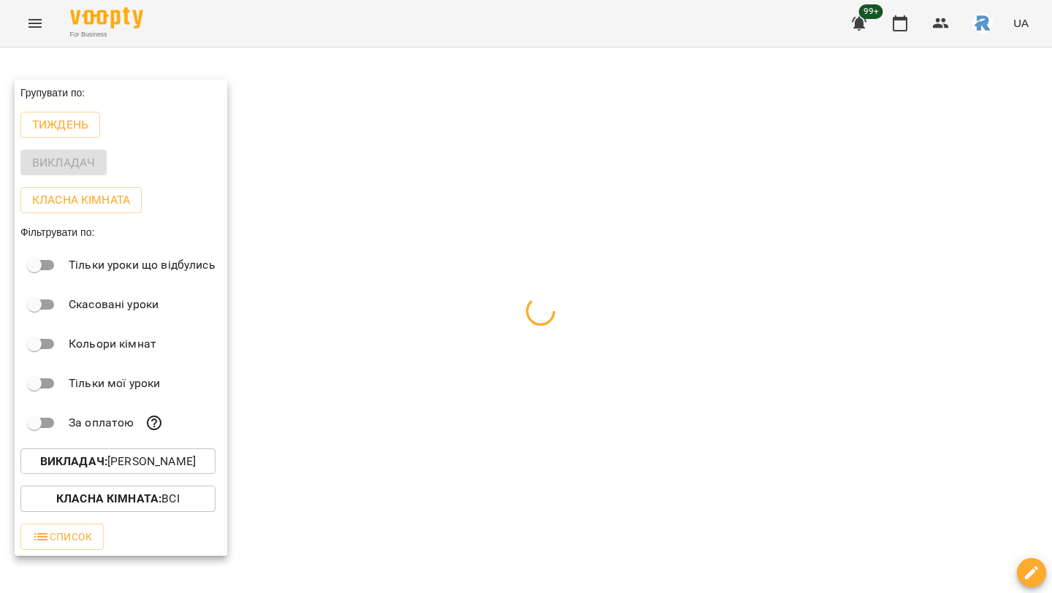
click at [579, 389] on div at bounding box center [526, 296] width 1052 height 593
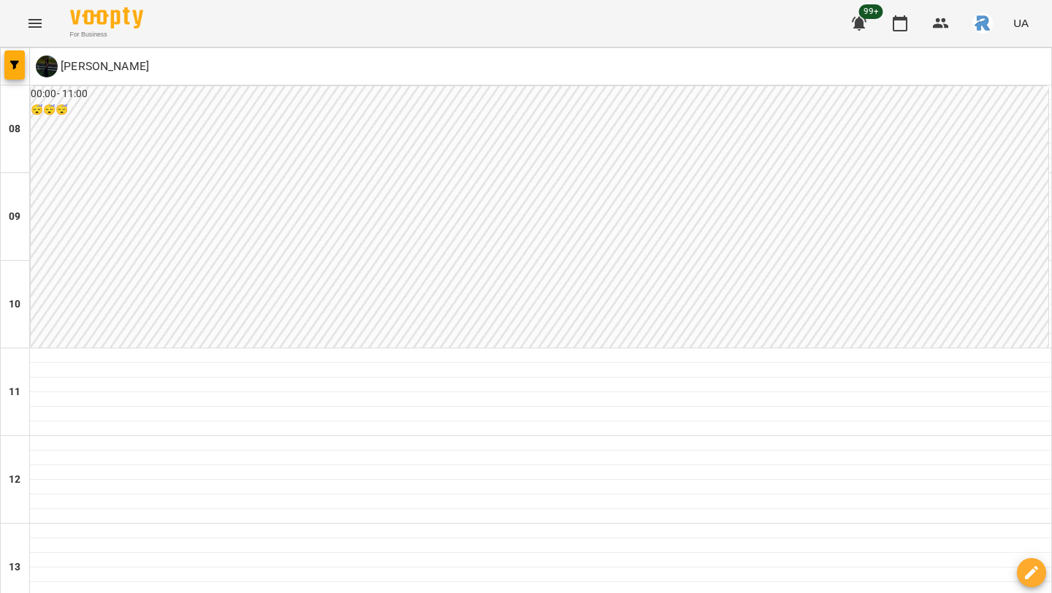
scroll to position [292, 0]
click at [18, 58] on button "button" at bounding box center [14, 64] width 20 height 29
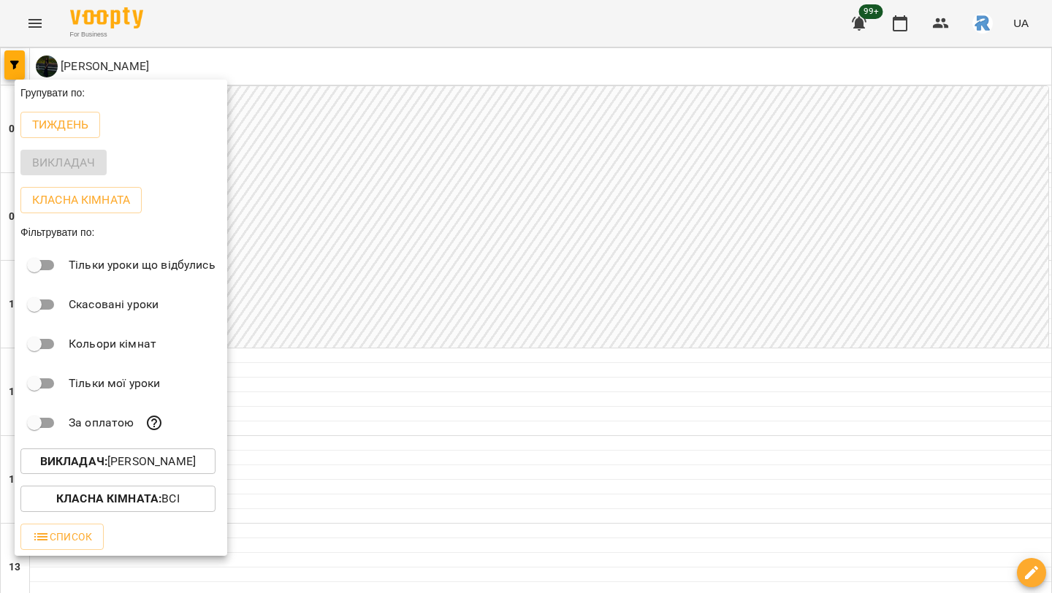
click at [280, 462] on div at bounding box center [526, 296] width 1052 height 593
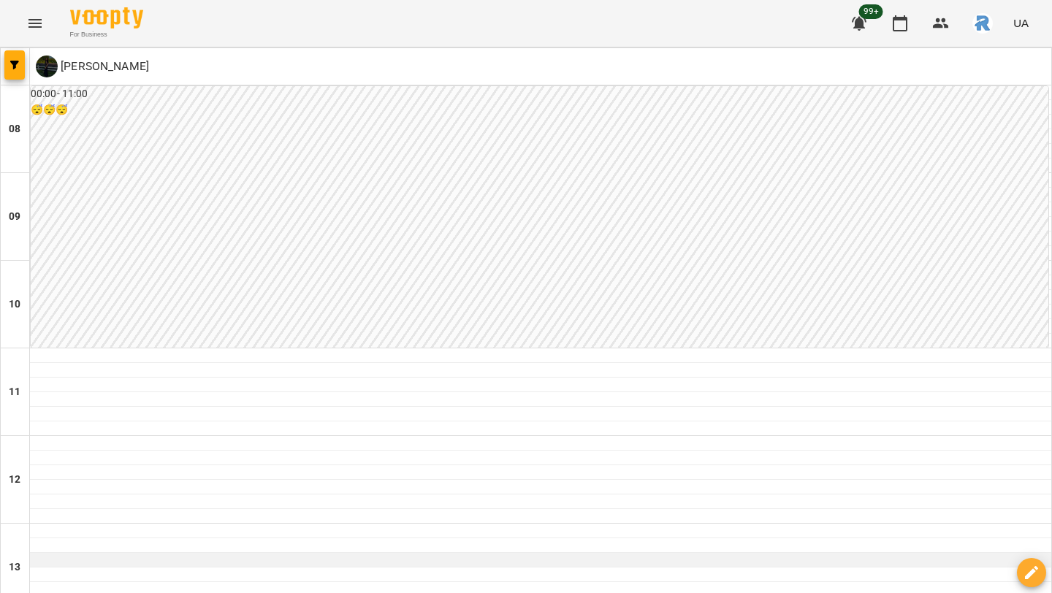
scroll to position [459, 0]
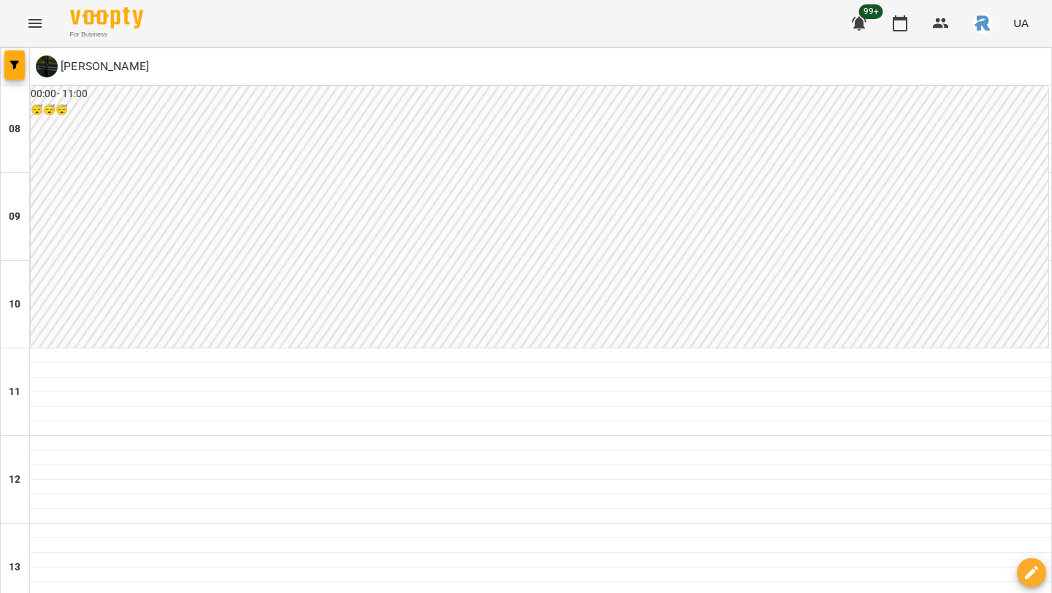
type input "**********"
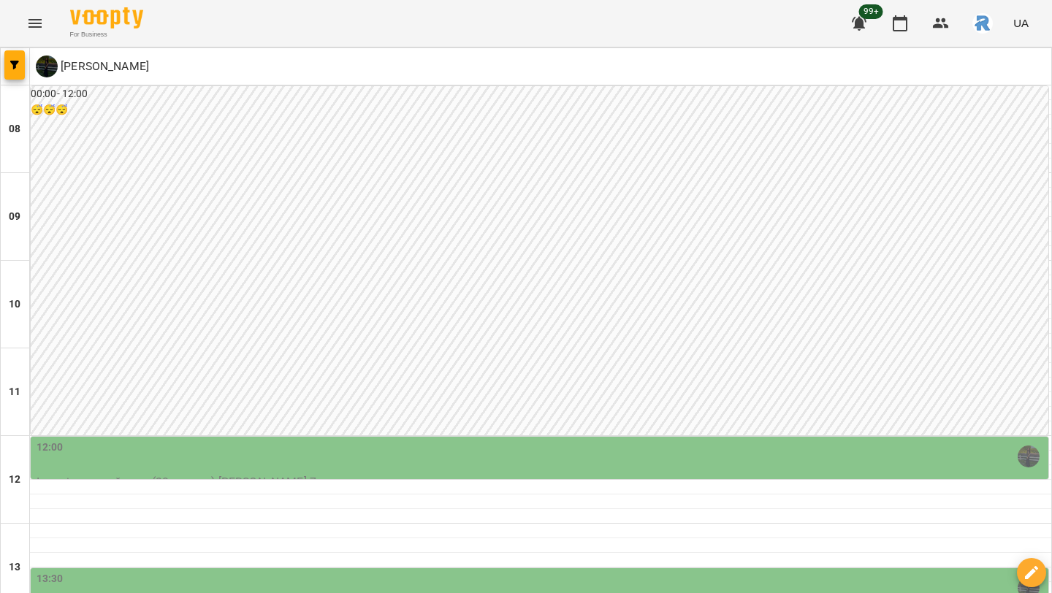
scroll to position [455, 0]
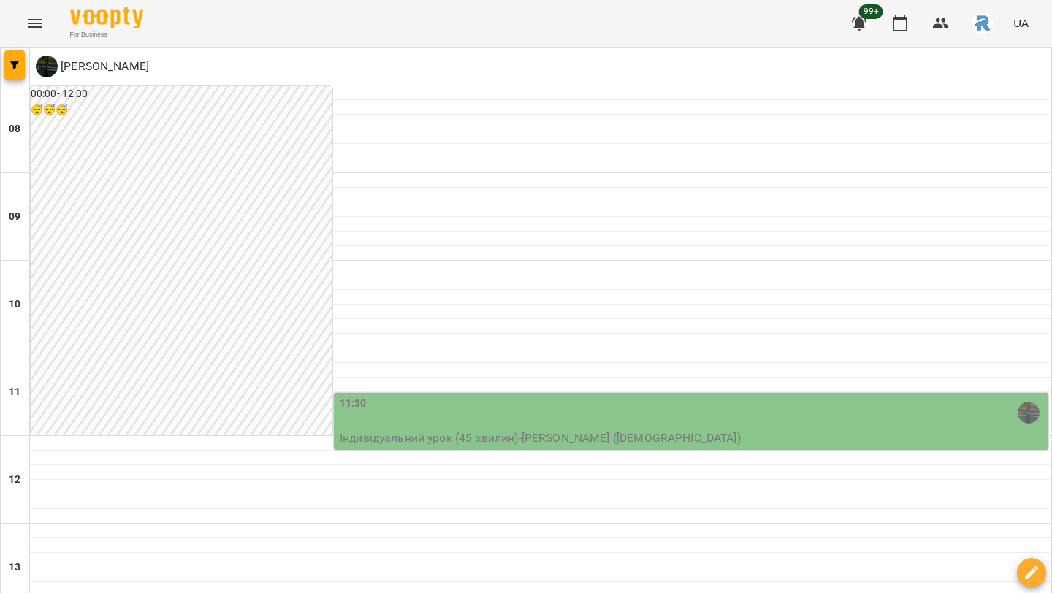
scroll to position [134, 0]
click at [31, 18] on icon "Menu" at bounding box center [35, 24] width 18 height 18
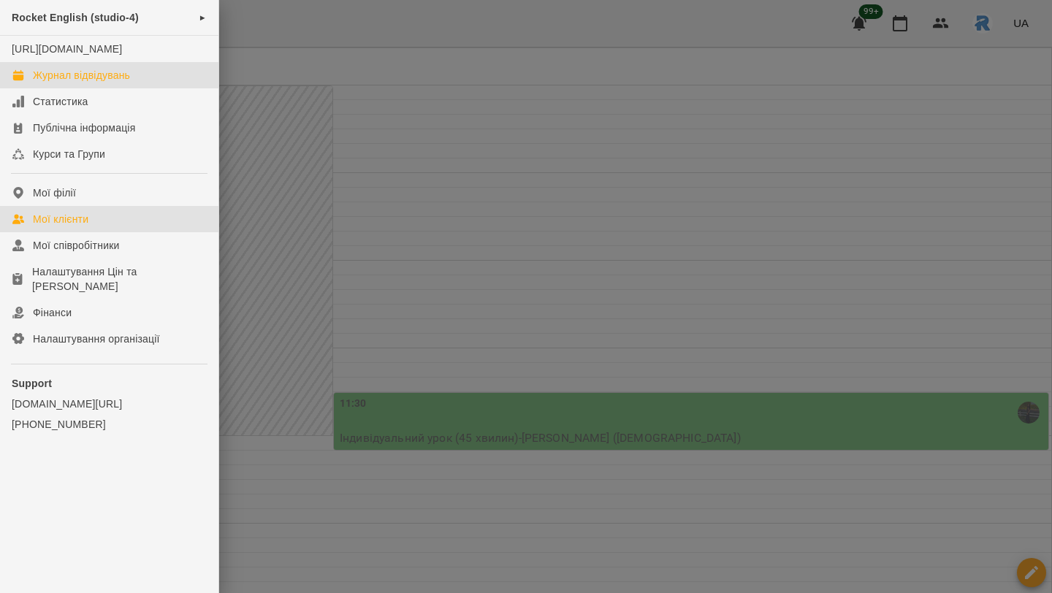
click at [66, 223] on link "Мої клієнти" at bounding box center [109, 219] width 218 height 26
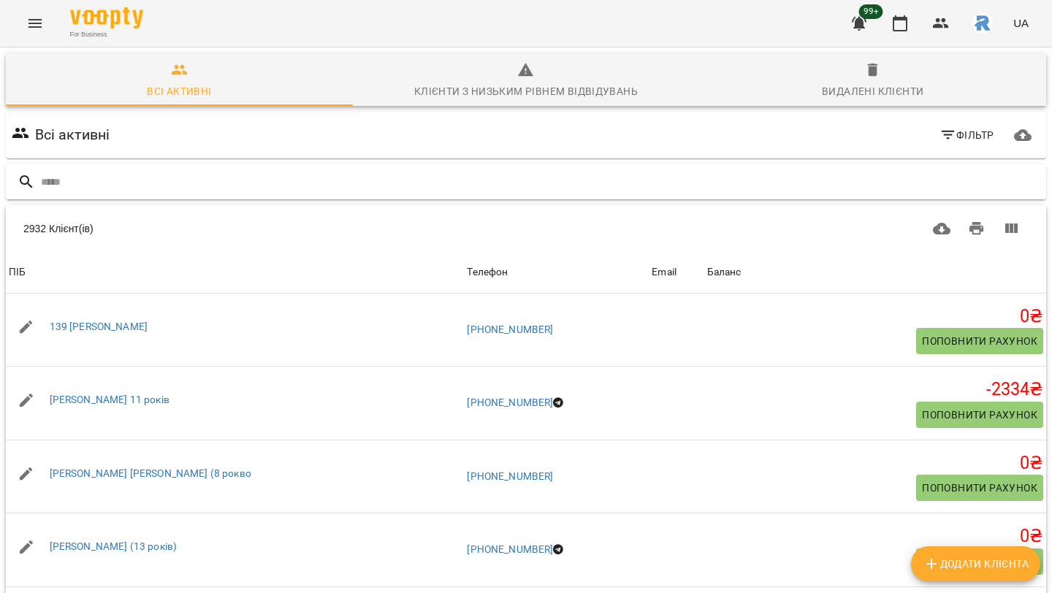
click at [133, 178] on input "text" at bounding box center [540, 182] width 999 height 24
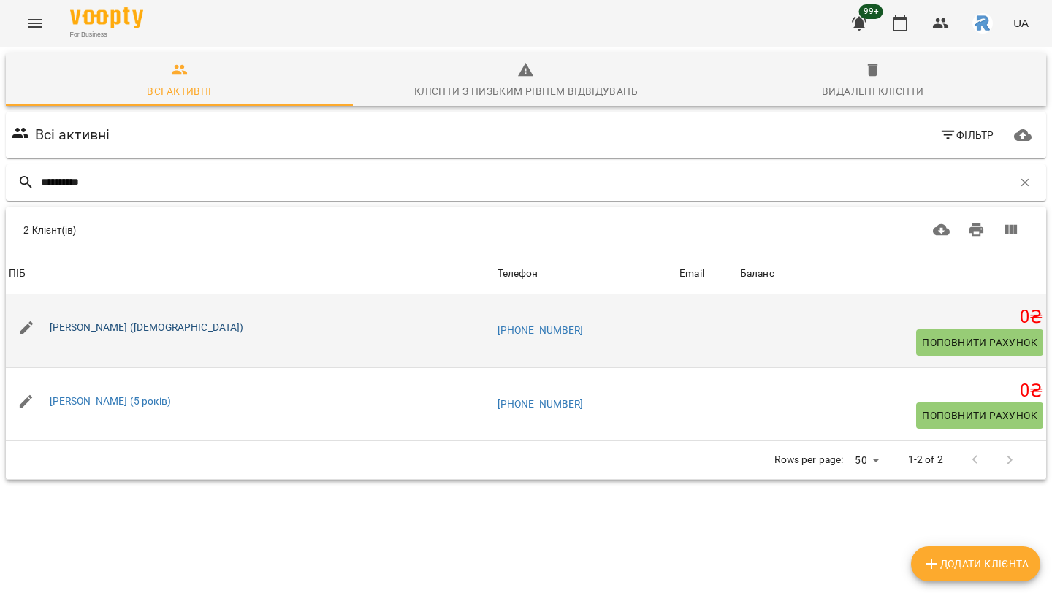
type input "**********"
click at [129, 329] on link "Паламарчук Мілана (11років)" at bounding box center [147, 327] width 194 height 12
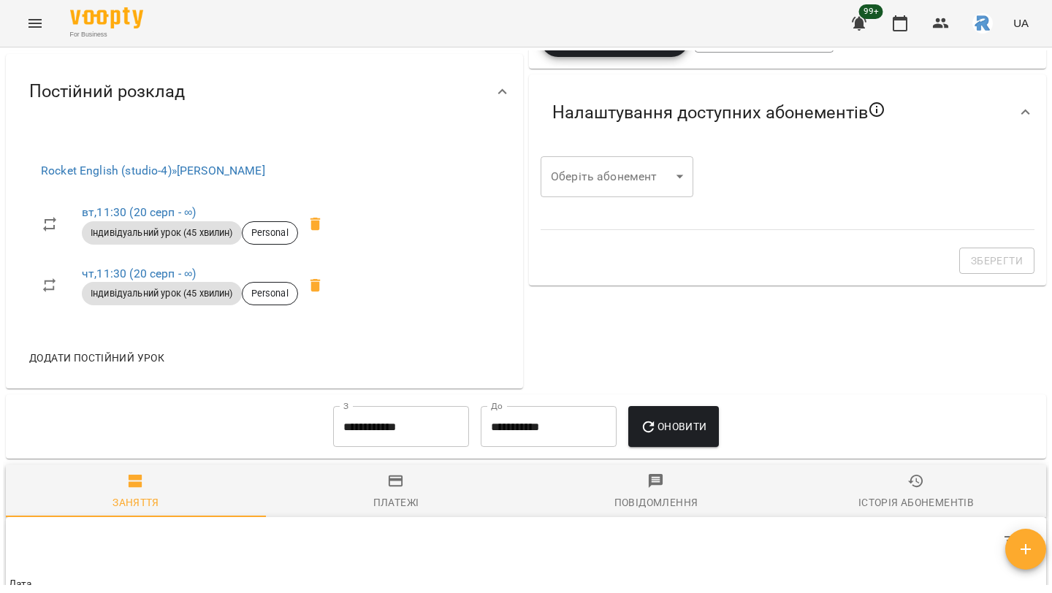
scroll to position [433, 0]
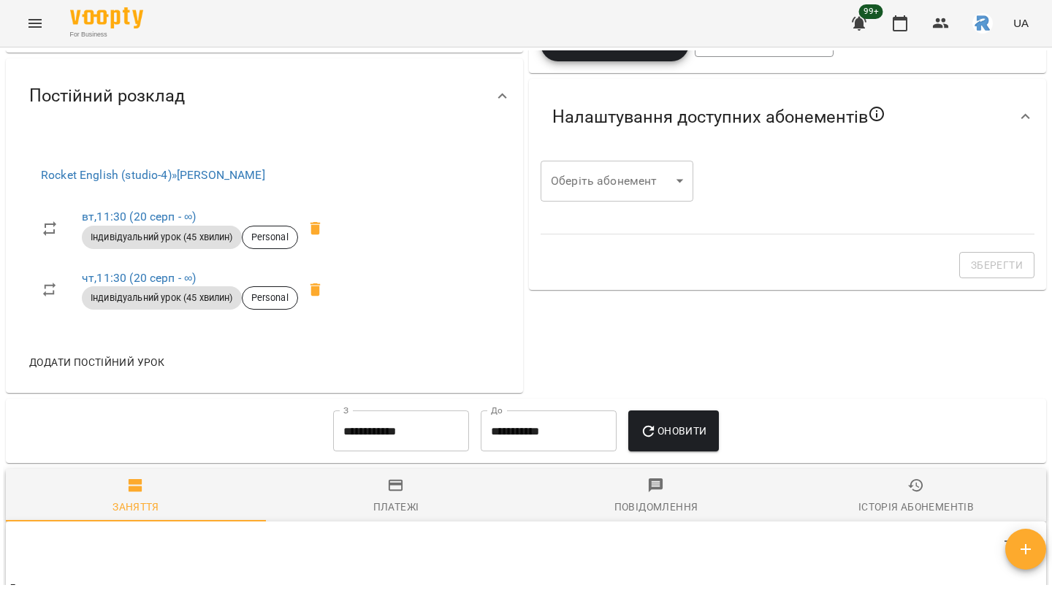
click at [33, 3] on div "For Business 99+ UA" at bounding box center [526, 23] width 1052 height 47
click at [33, 14] on button "Menu" at bounding box center [35, 23] width 35 height 35
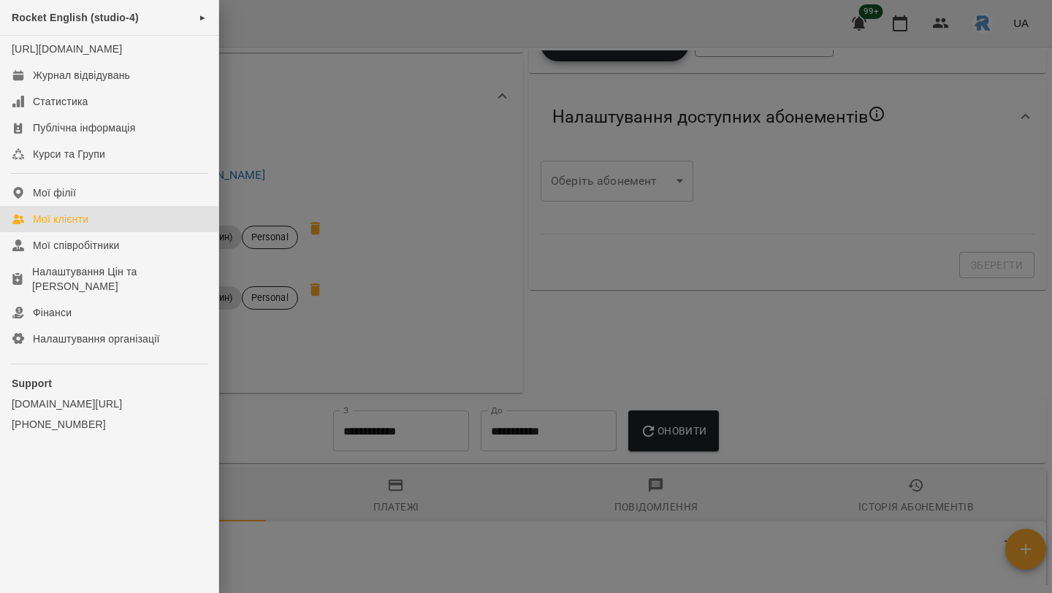
click at [56, 226] on div "Мої клієнти" at bounding box center [61, 219] width 56 height 15
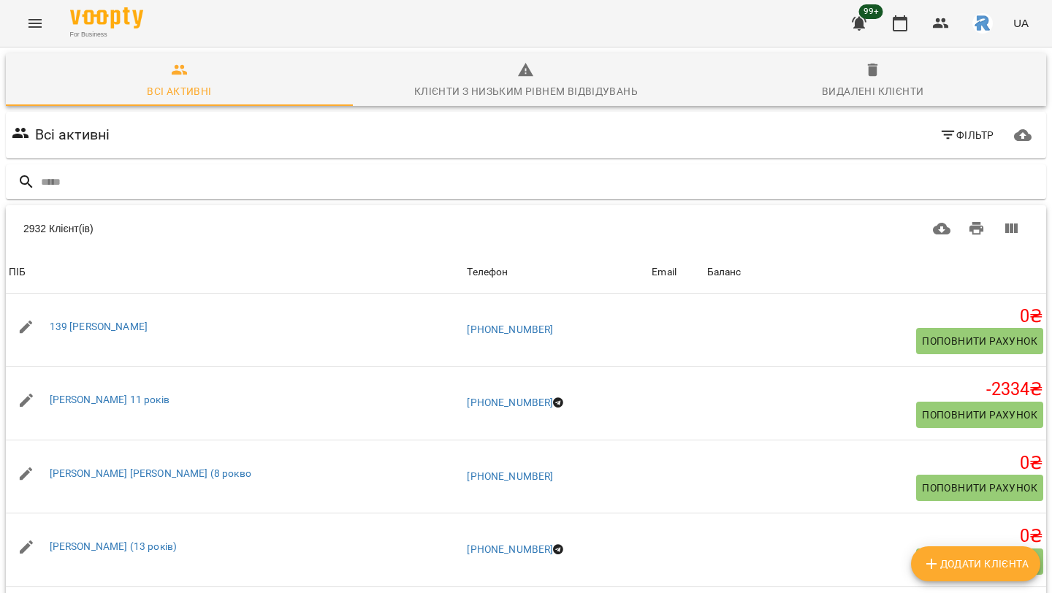
click at [40, 19] on icon "Menu" at bounding box center [34, 23] width 13 height 9
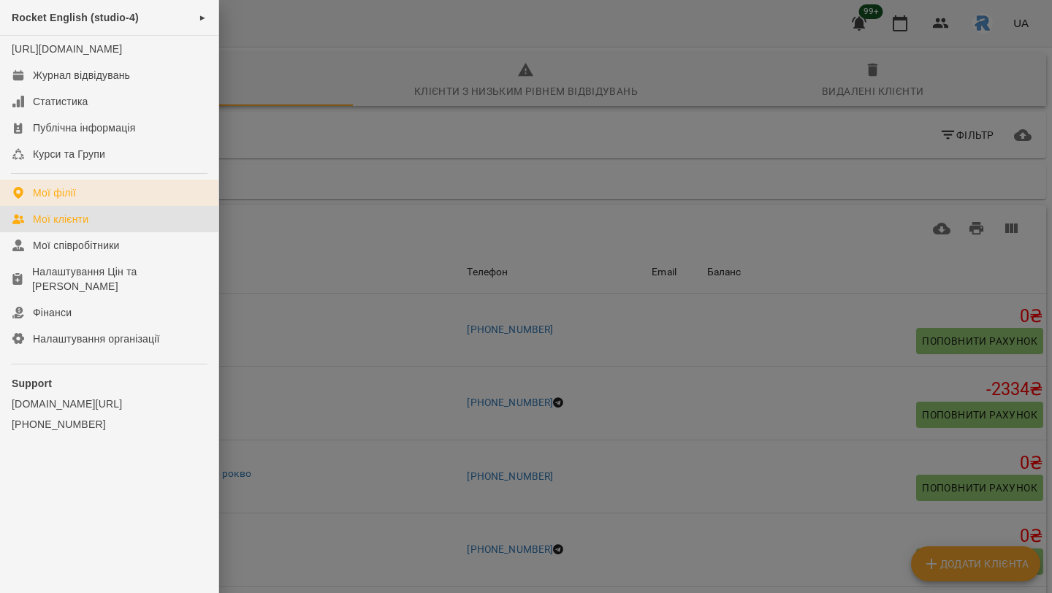
click at [63, 200] on div "Мої філії" at bounding box center [54, 192] width 43 height 15
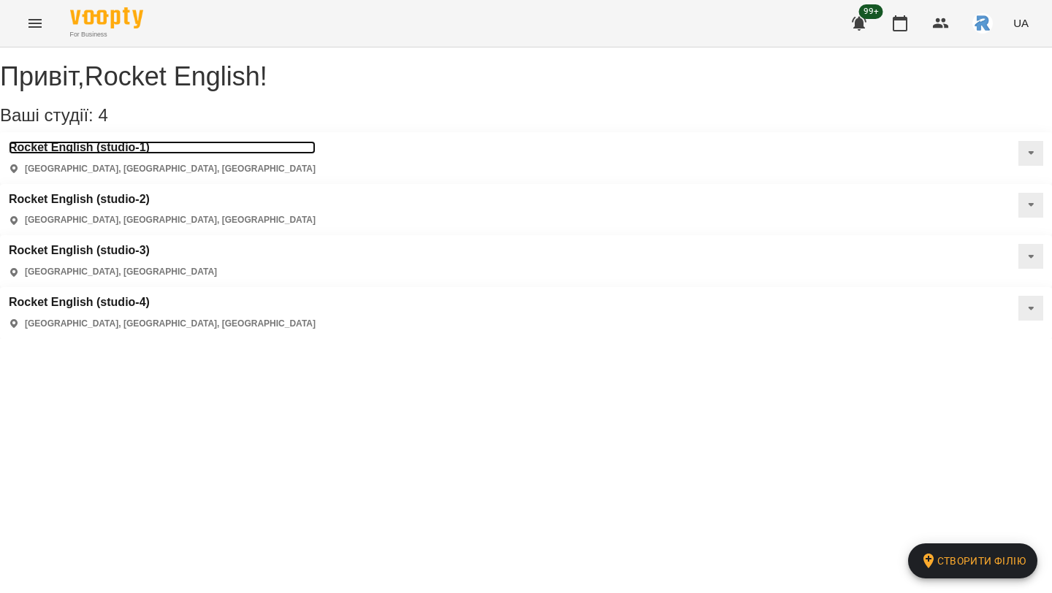
click at [60, 154] on h3 "Rocket English (studio-1)" at bounding box center [162, 147] width 307 height 13
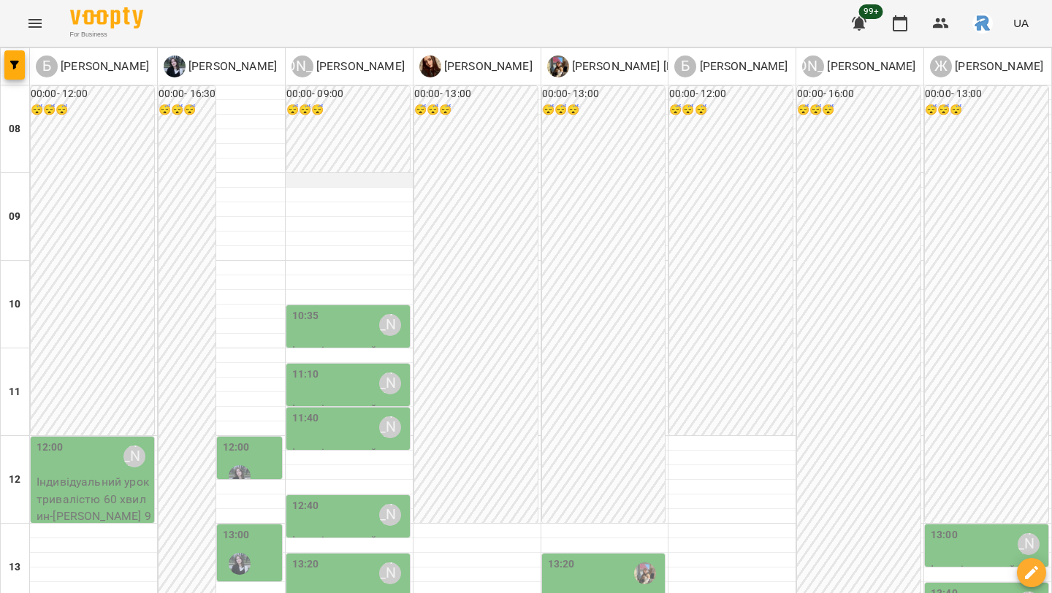
scroll to position [654, 0]
click at [37, 28] on icon "Menu" at bounding box center [35, 24] width 18 height 18
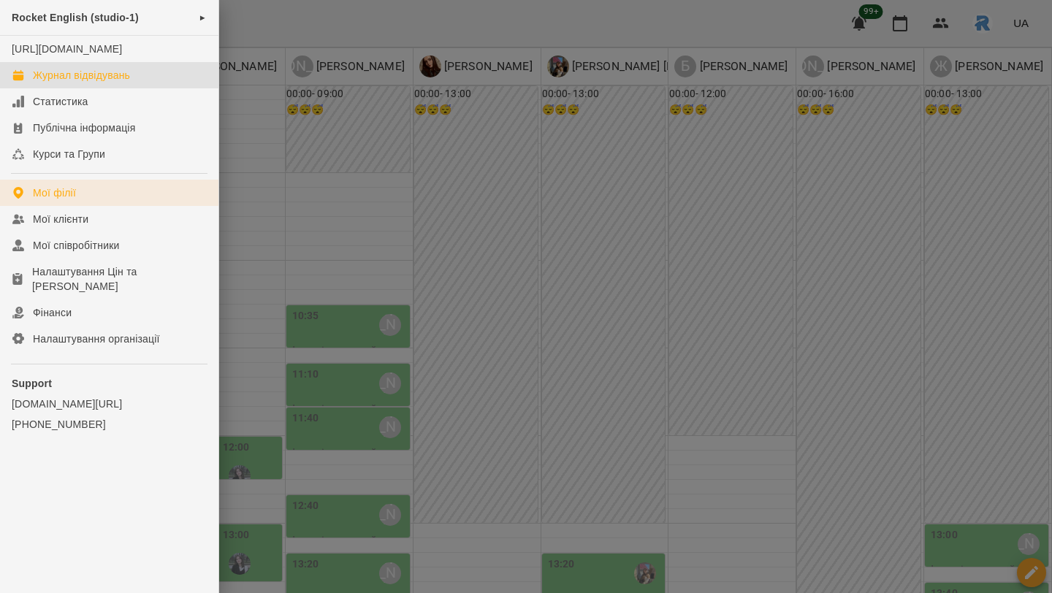
click at [57, 200] on div "Мої філії" at bounding box center [54, 192] width 43 height 15
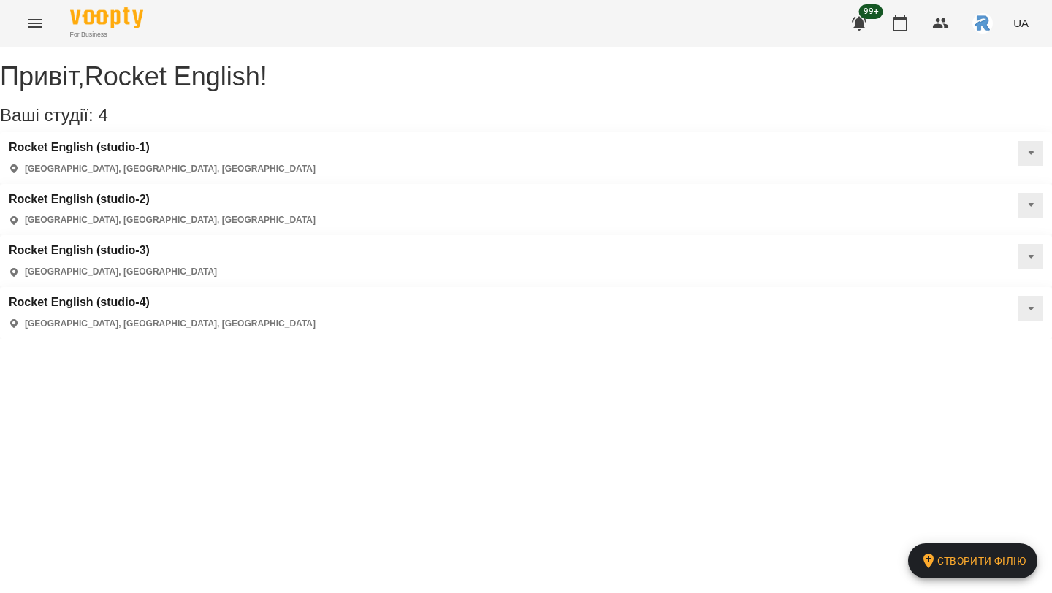
click at [87, 296] on div "Rocket English (studio-4) Самбір, Львівська область, Україна" at bounding box center [162, 313] width 307 height 34
click at [85, 296] on h3 "Rocket English (studio-4)" at bounding box center [162, 302] width 307 height 13
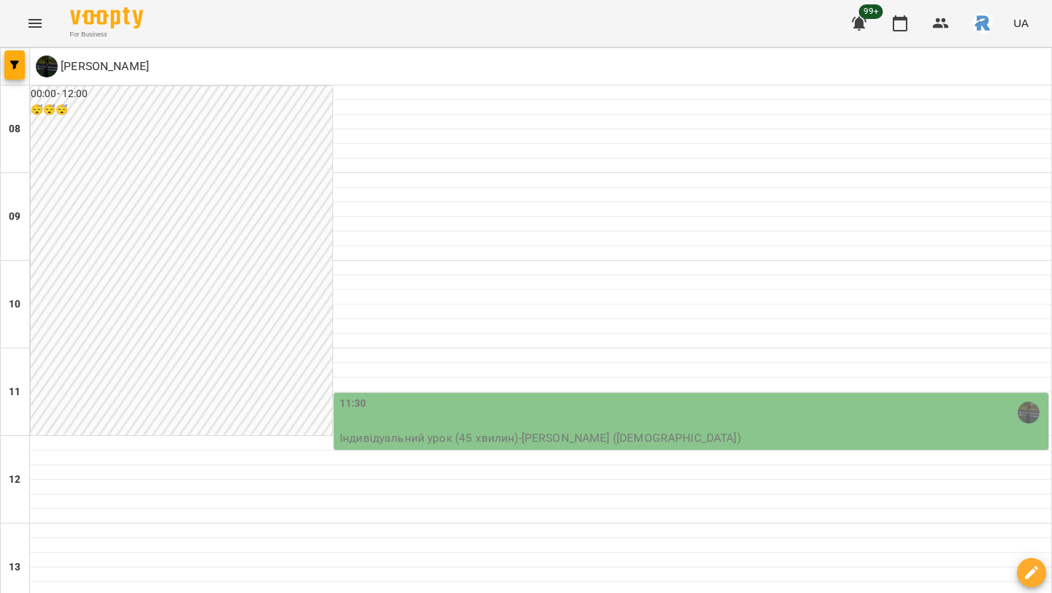
scroll to position [624, 0]
type input "**********"
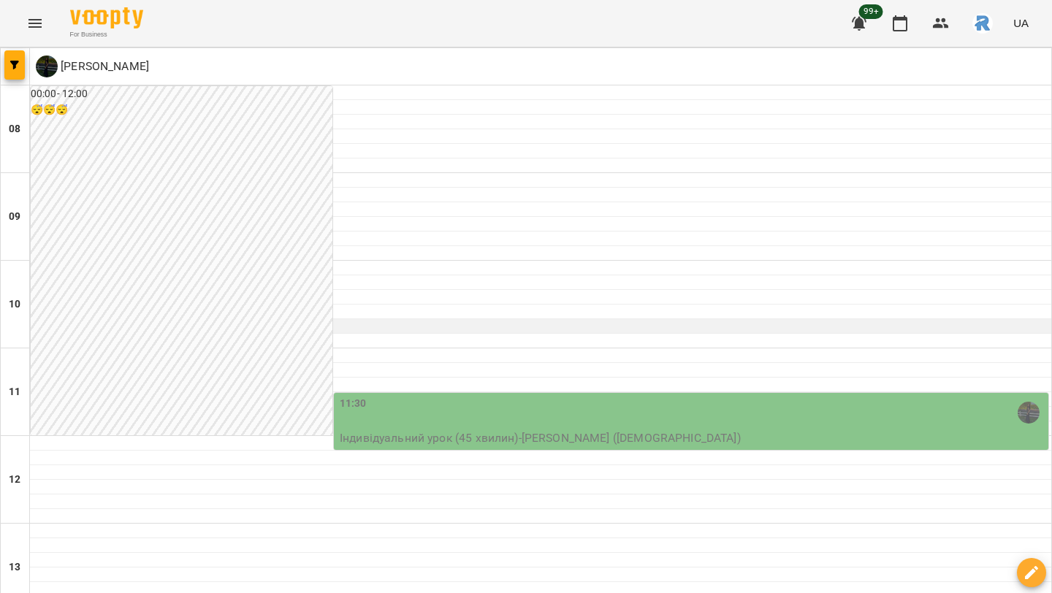
scroll to position [500, 0]
type input "**********"
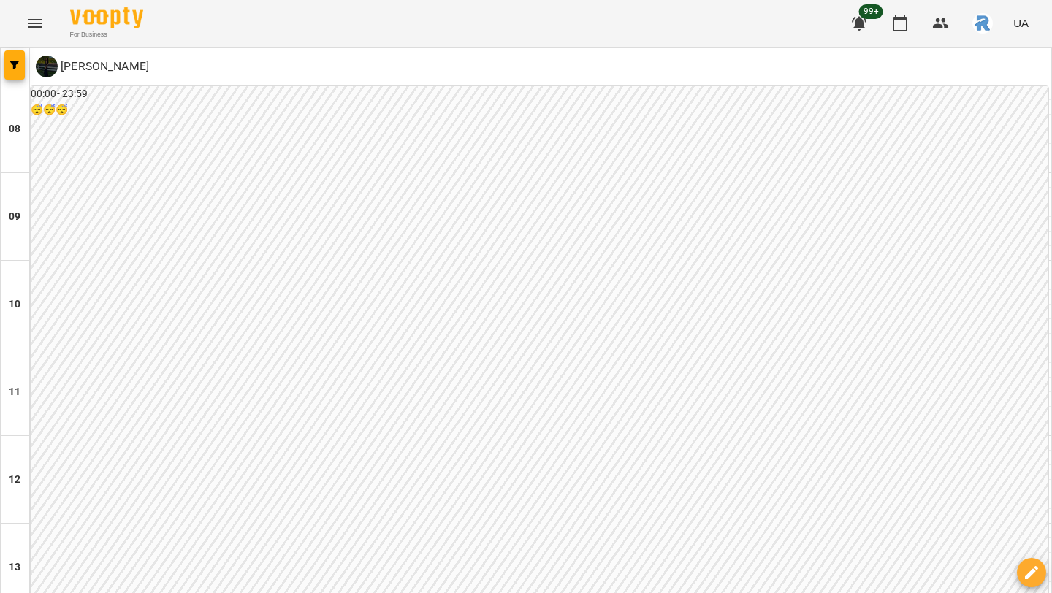
scroll to position [729, 0]
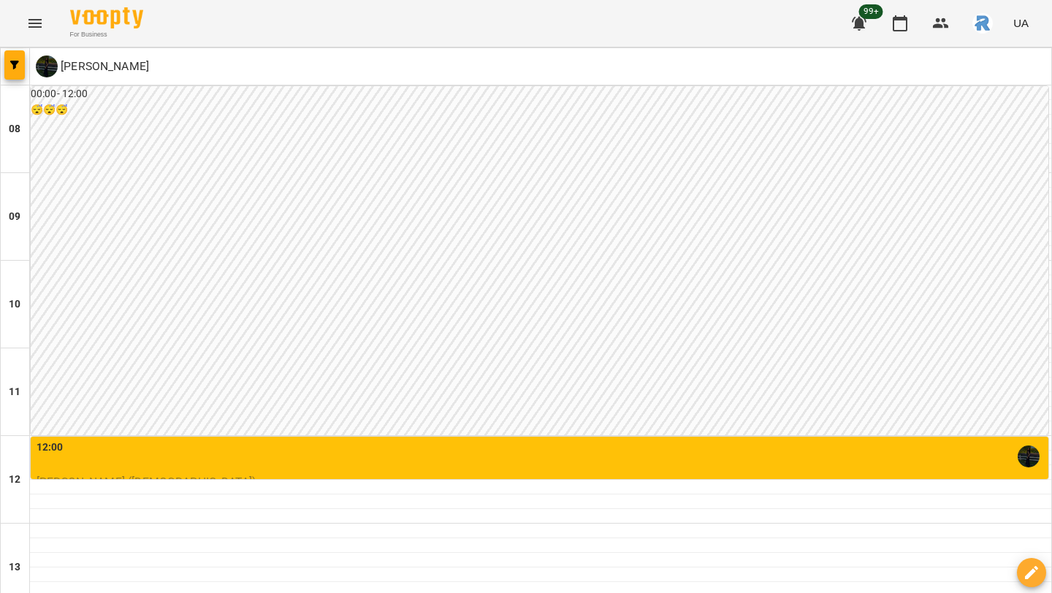
scroll to position [127, 0]
